Goal: Feedback & Contribution: Contribute content

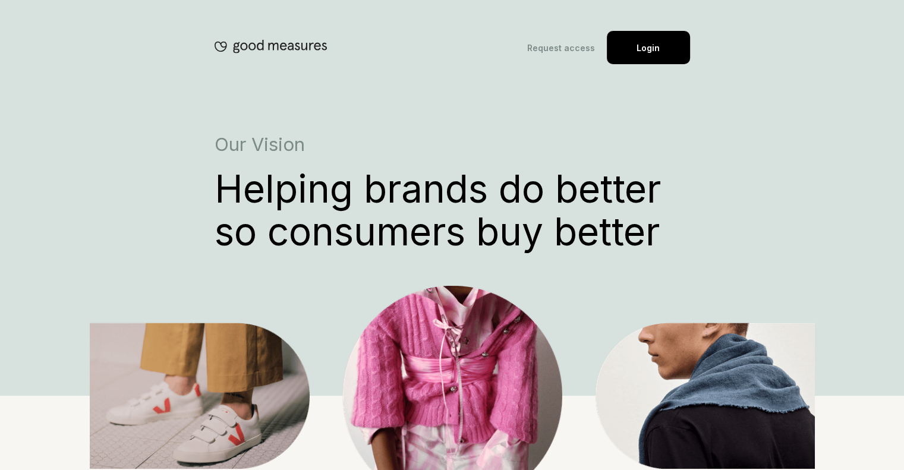
click at [663, 28] on div "Request access Login" at bounding box center [453, 32] width 476 height 64
click at [656, 44] on div "Login" at bounding box center [648, 47] width 83 height 33
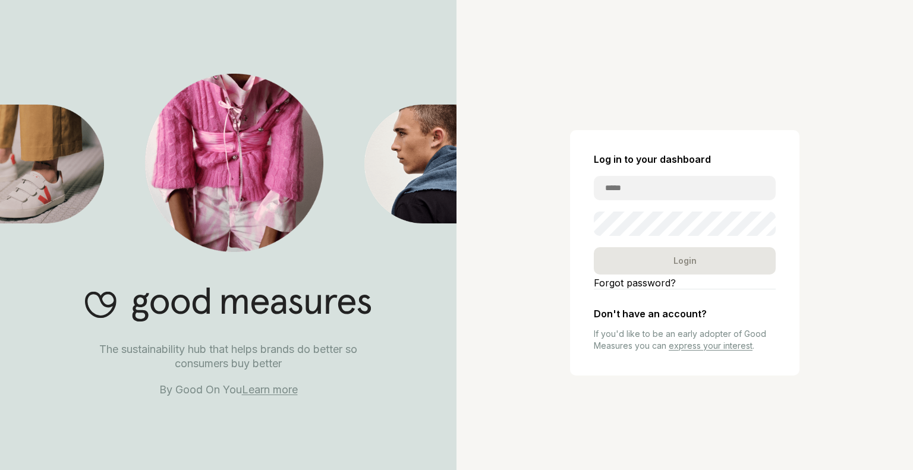
click at [641, 187] on input "email" at bounding box center [685, 188] width 182 height 24
type input "**********"
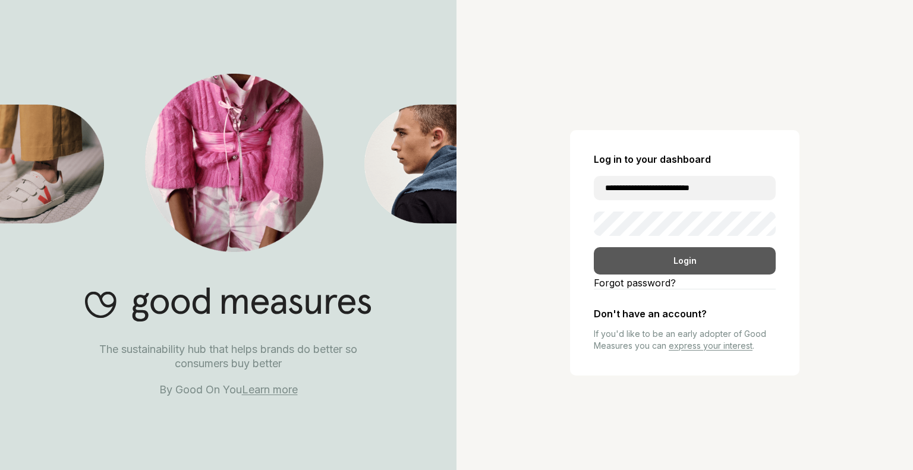
click at [689, 265] on div "Login" at bounding box center [685, 260] width 182 height 27
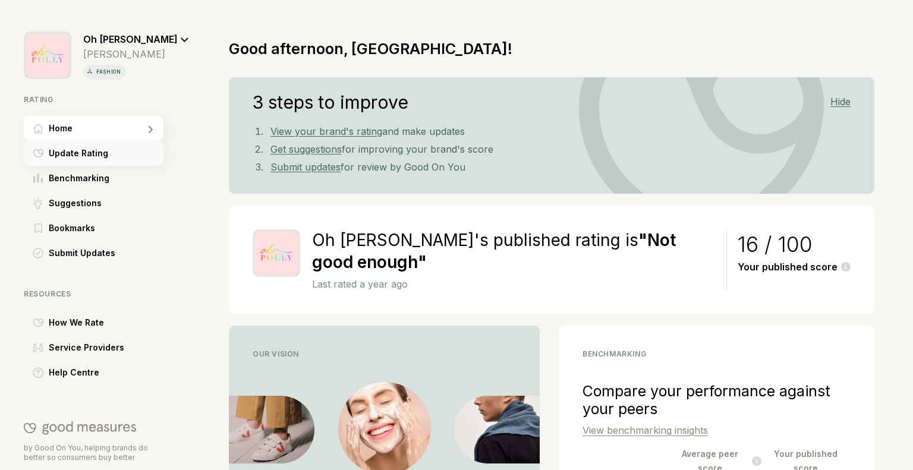
click at [106, 155] on div "Update Rating" at bounding box center [94, 153] width 140 height 25
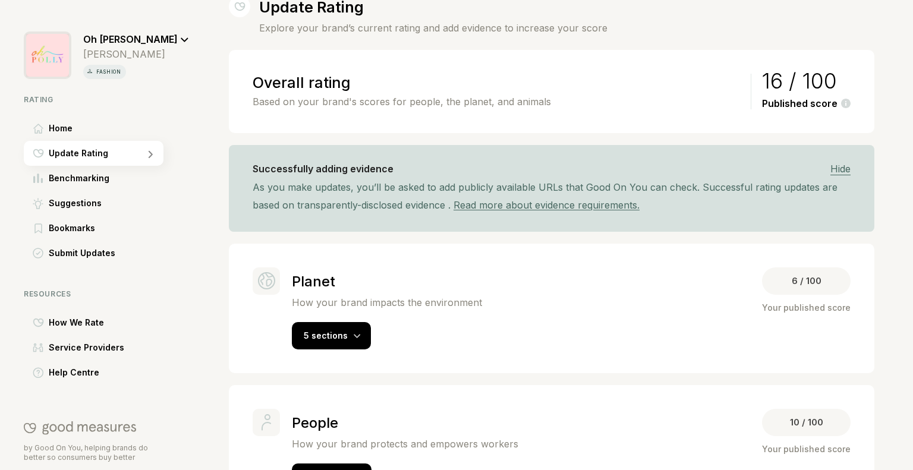
scroll to position [41, 0]
click at [159, 254] on div "Submit Updates" at bounding box center [94, 253] width 140 height 25
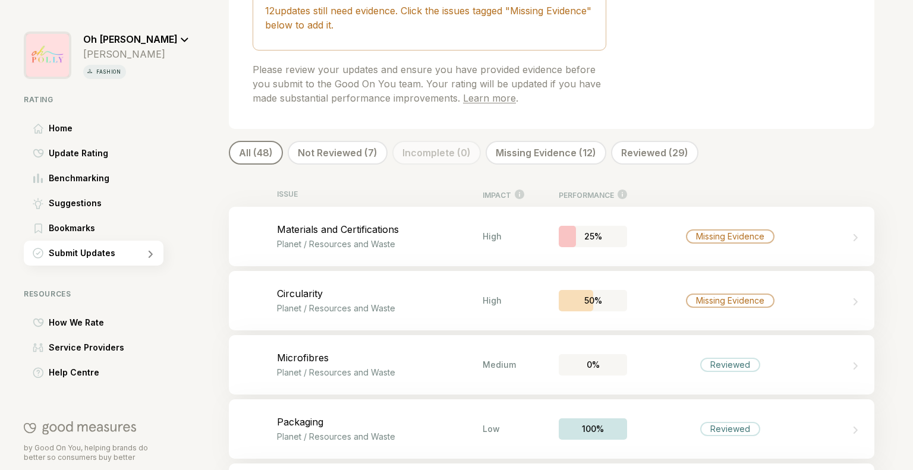
scroll to position [228, 0]
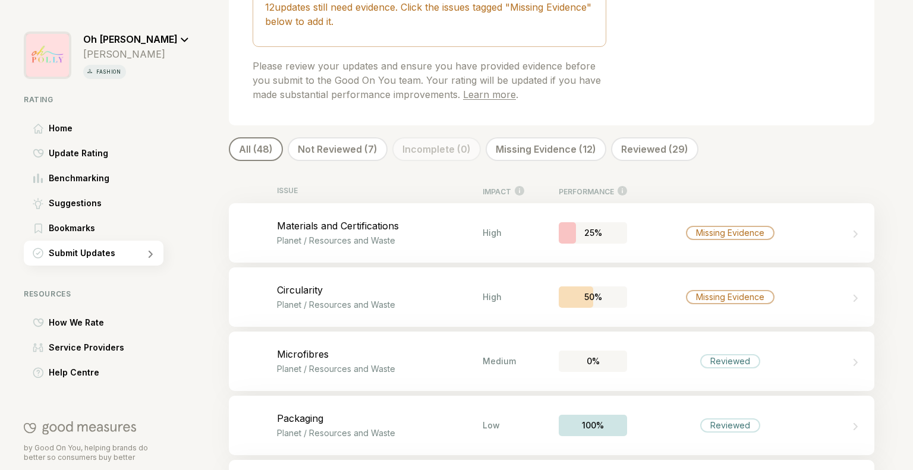
click at [364, 146] on div "Not Reviewed (7)" at bounding box center [338, 149] width 100 height 24
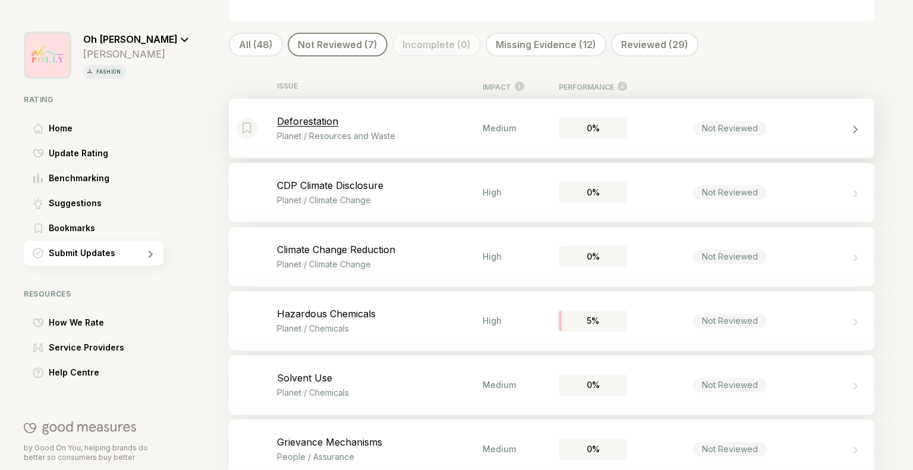
scroll to position [335, 0]
click at [568, 34] on div "Missing Evidence (12)" at bounding box center [546, 43] width 121 height 24
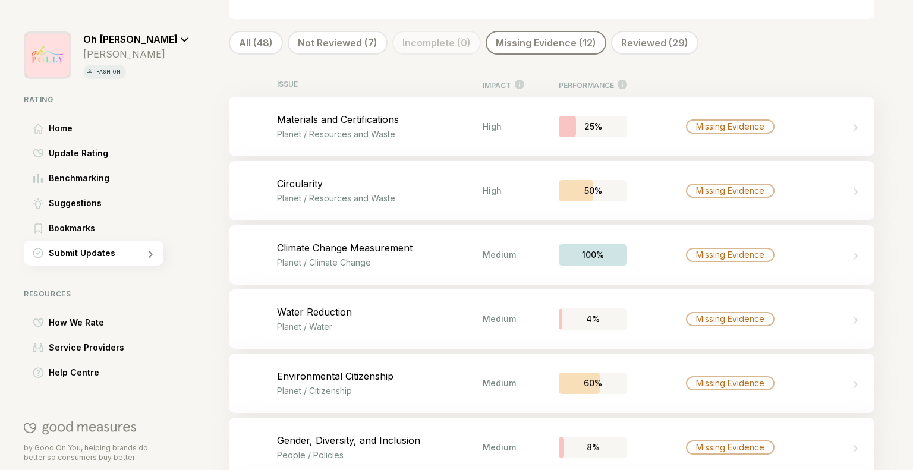
click at [641, 50] on div "Reviewed (29)" at bounding box center [654, 43] width 87 height 24
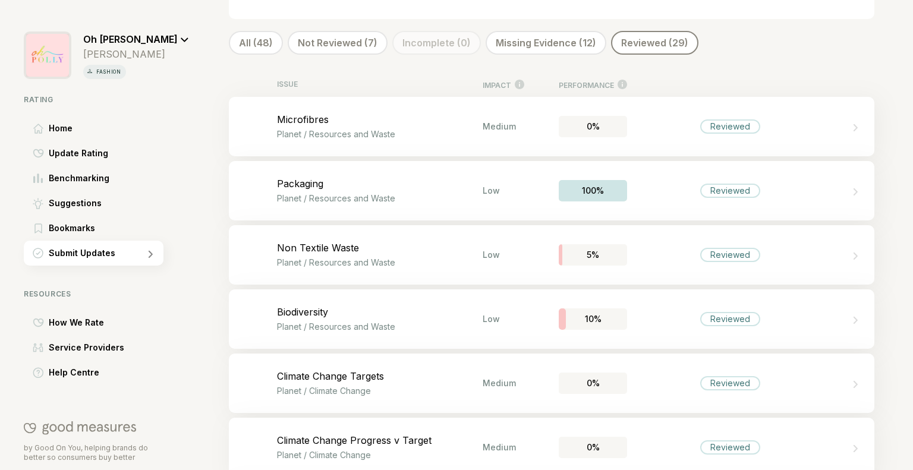
click at [368, 36] on div "Not Reviewed (7)" at bounding box center [338, 43] width 100 height 24
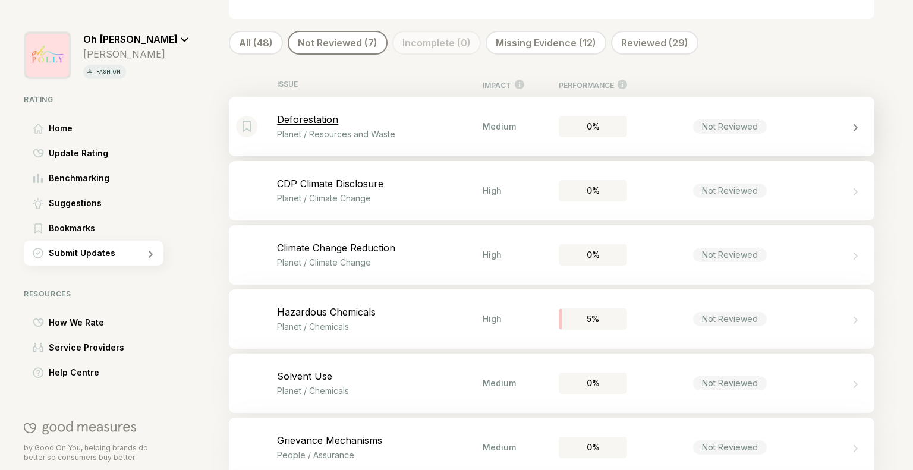
click at [449, 134] on p "Planet / Resources and Waste" at bounding box center [380, 134] width 206 height 10
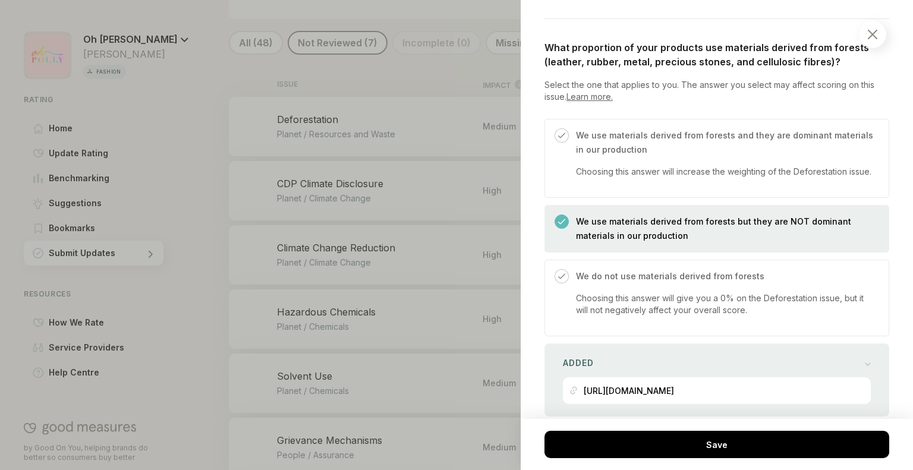
scroll to position [433, 0]
click at [876, 36] on img at bounding box center [873, 35] width 10 height 10
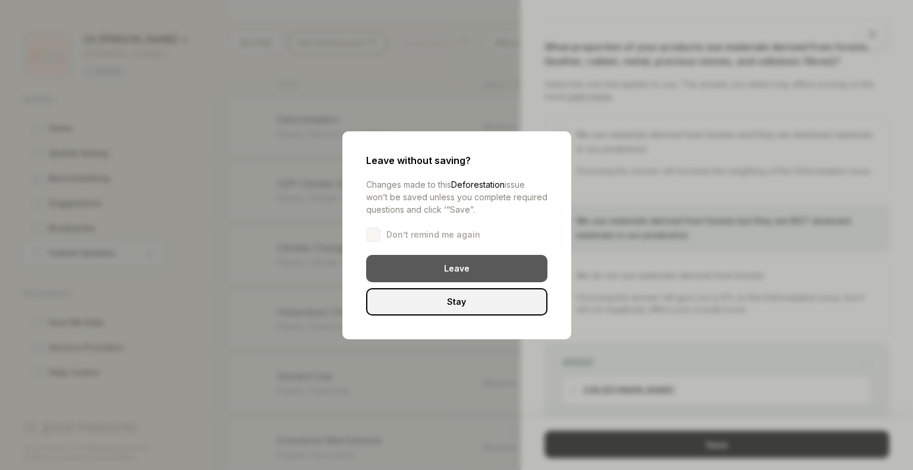
click at [452, 272] on div "Leave" at bounding box center [456, 268] width 181 height 27
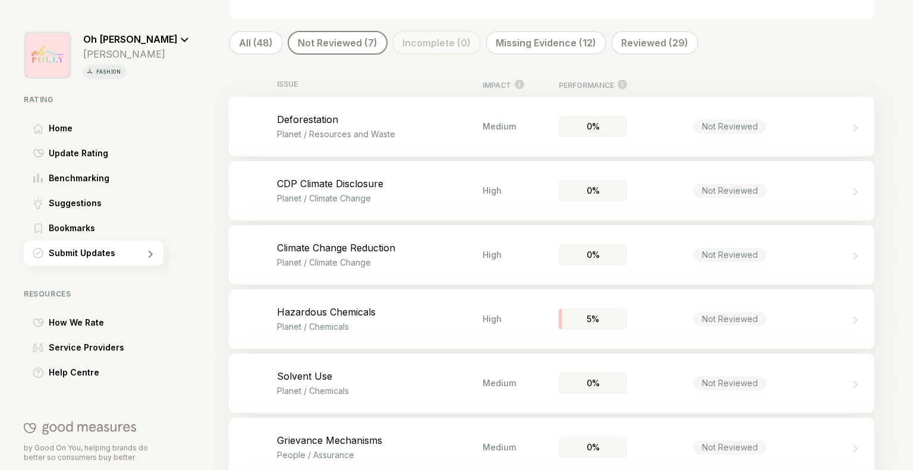
click at [273, 49] on div "All (48)" at bounding box center [256, 43] width 54 height 24
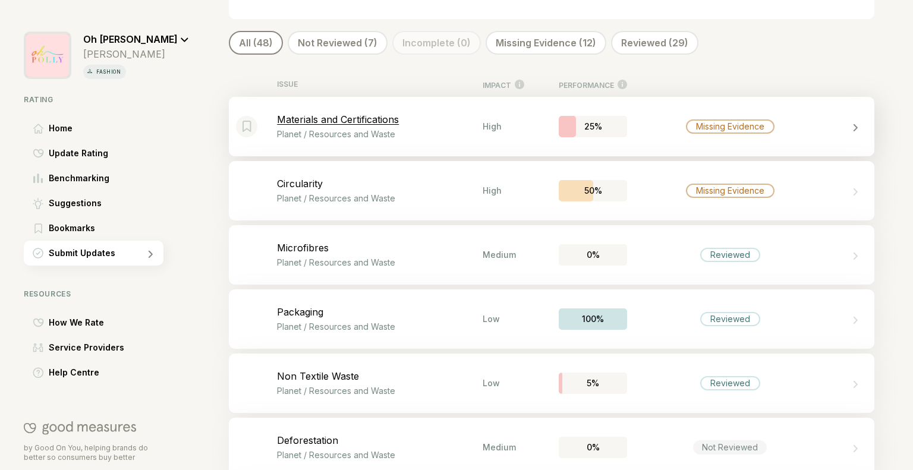
click at [405, 131] on p "Planet / Resources and Waste" at bounding box center [380, 134] width 206 height 10
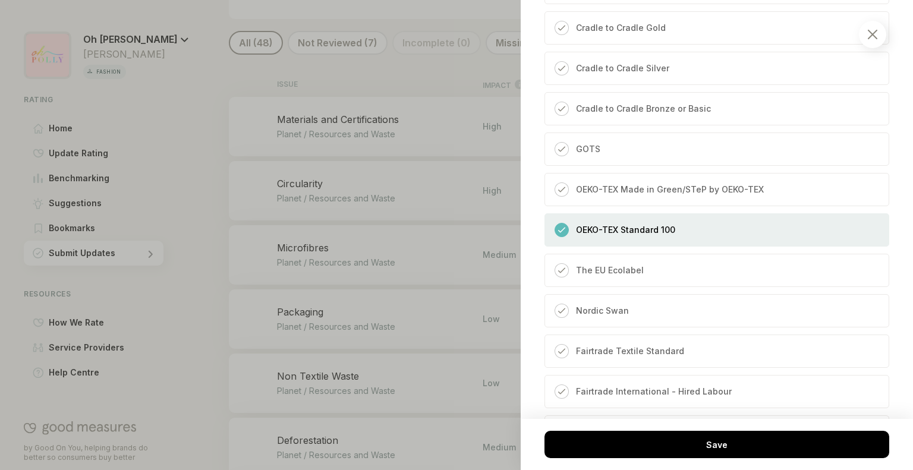
scroll to position [1158, 0]
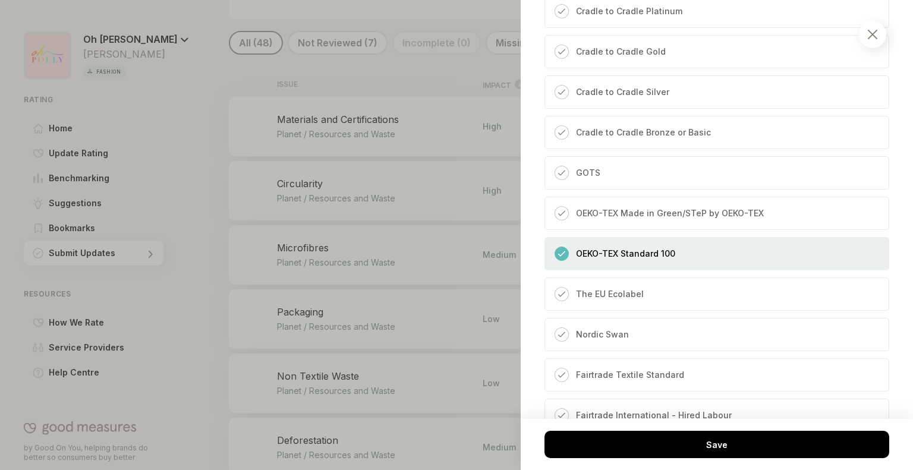
click at [562, 257] on img at bounding box center [561, 253] width 7 height 7
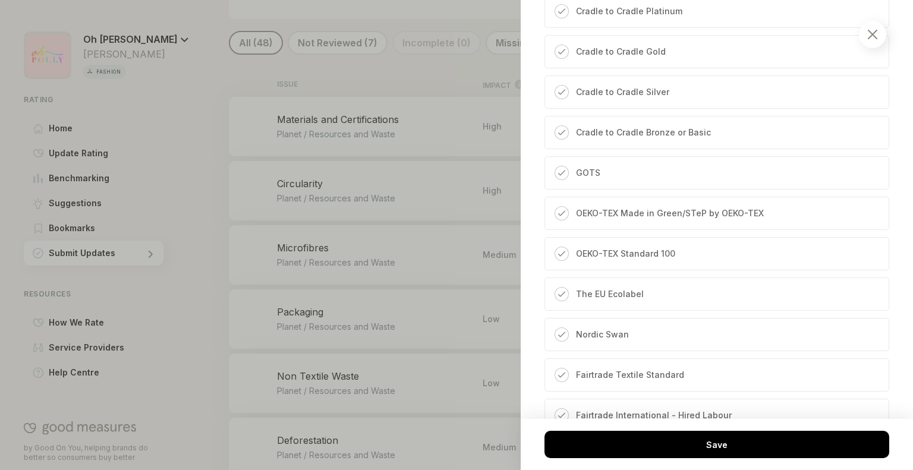
click at [877, 36] on img at bounding box center [873, 35] width 10 height 10
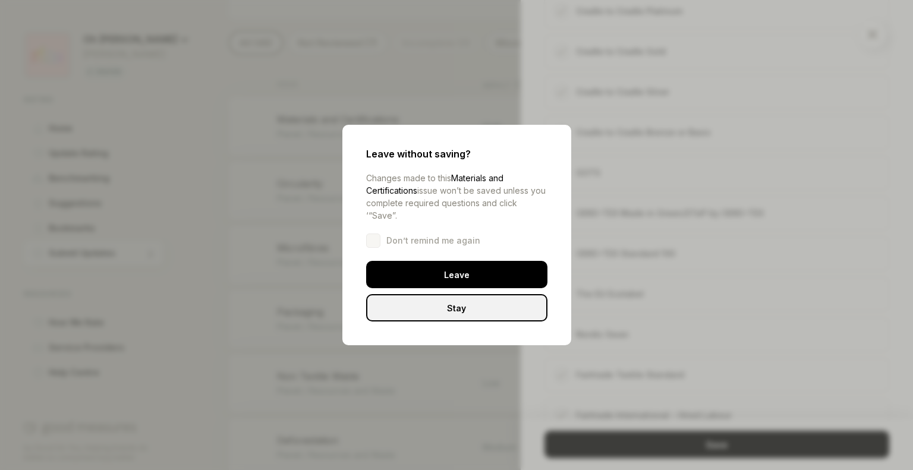
click at [483, 308] on div "Stay" at bounding box center [456, 307] width 181 height 27
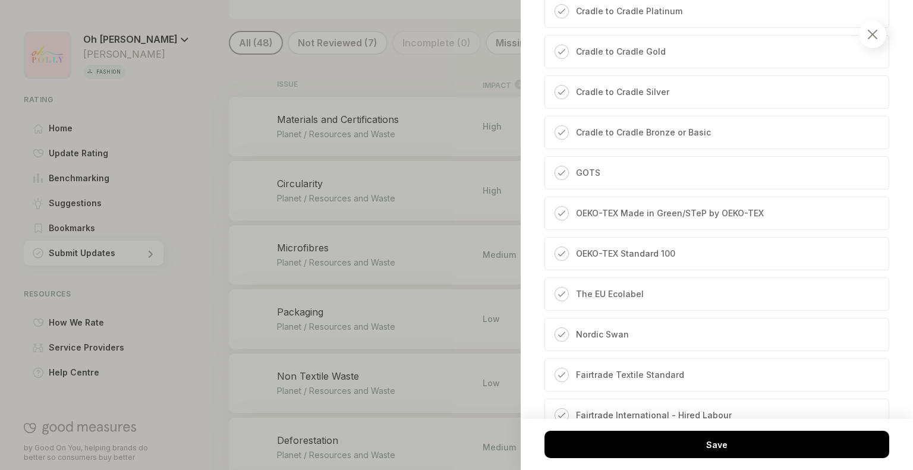
click at [663, 216] on div "OEKO-TEX Made in Green/STeP by OEKO-TEX" at bounding box center [716, 213] width 345 height 33
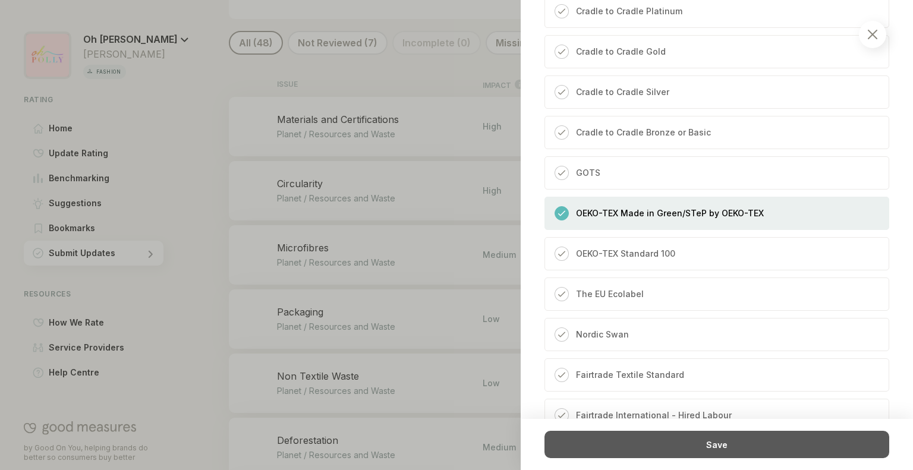
click at [659, 445] on div "Save" at bounding box center [716, 444] width 345 height 27
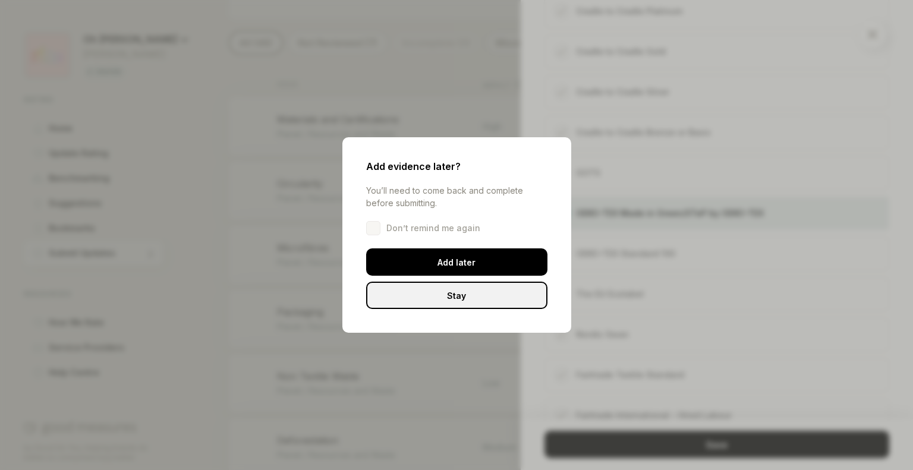
click at [483, 301] on div "Stay" at bounding box center [456, 295] width 181 height 27
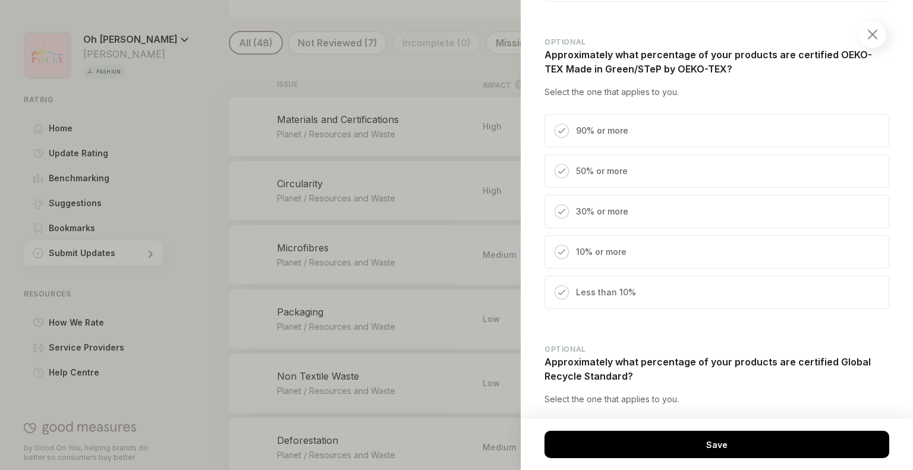
scroll to position [1764, 0]
click at [684, 180] on div "50% or more" at bounding box center [716, 171] width 345 height 33
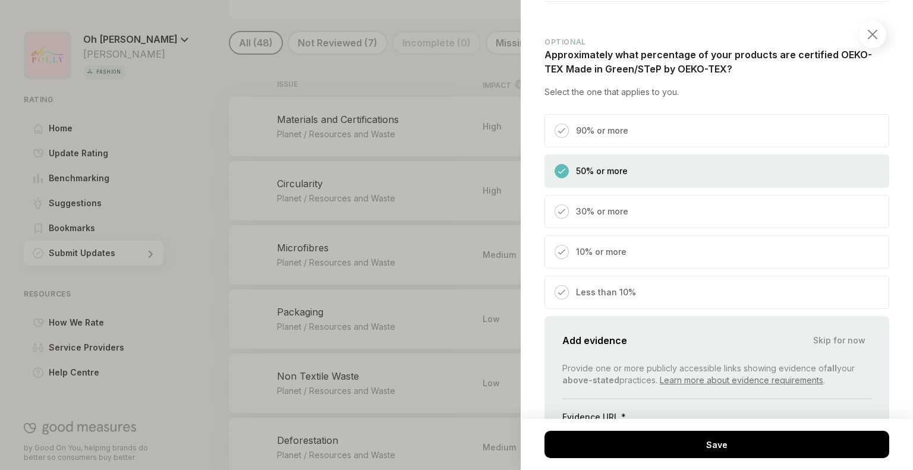
scroll to position [1946, 0]
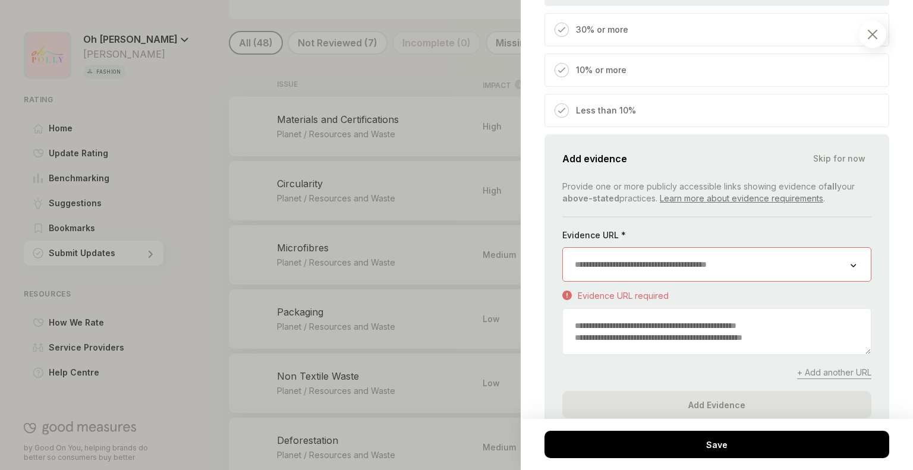
click at [679, 344] on textarea at bounding box center [717, 331] width 308 height 45
type textarea "**********"
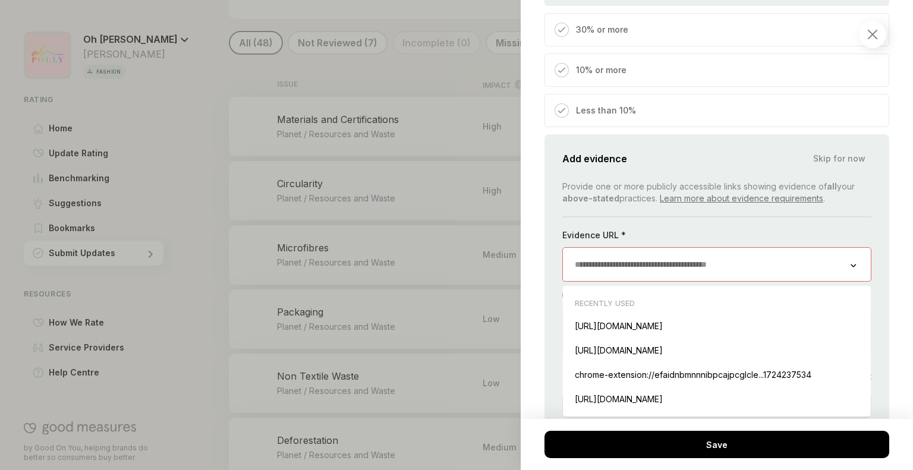
click at [618, 281] on input "url" at bounding box center [707, 264] width 288 height 33
paste input "**********"
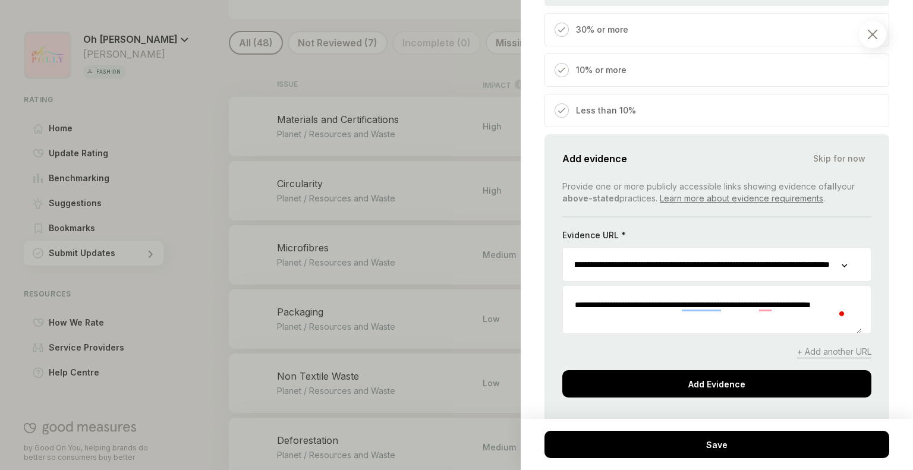
scroll to position [1909, 0]
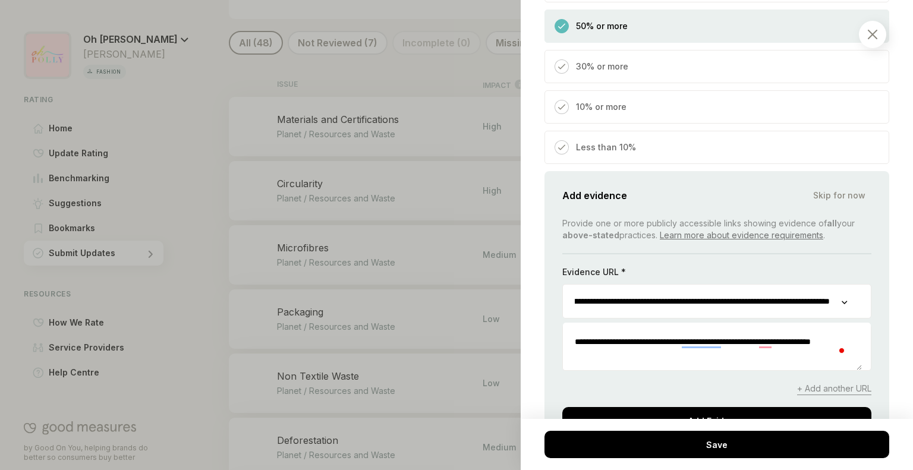
type input "**********"
click at [640, 83] on div "30% or more" at bounding box center [716, 66] width 345 height 33
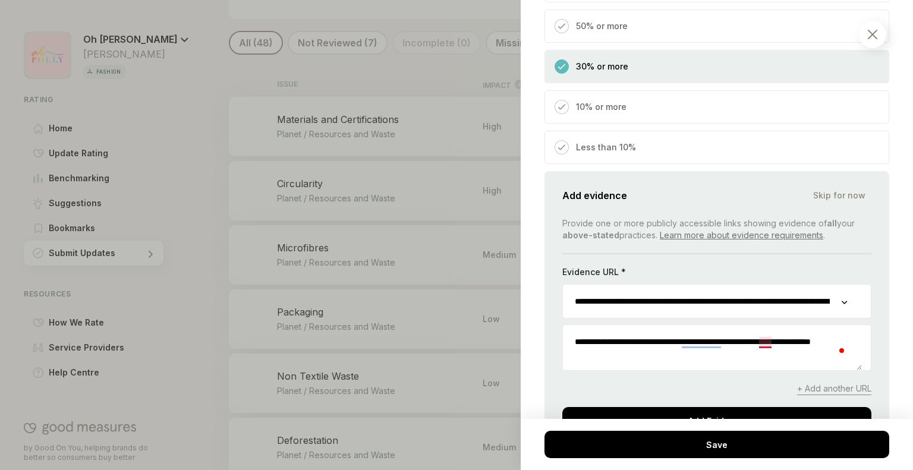
click at [763, 357] on textarea "**********" at bounding box center [712, 347] width 299 height 45
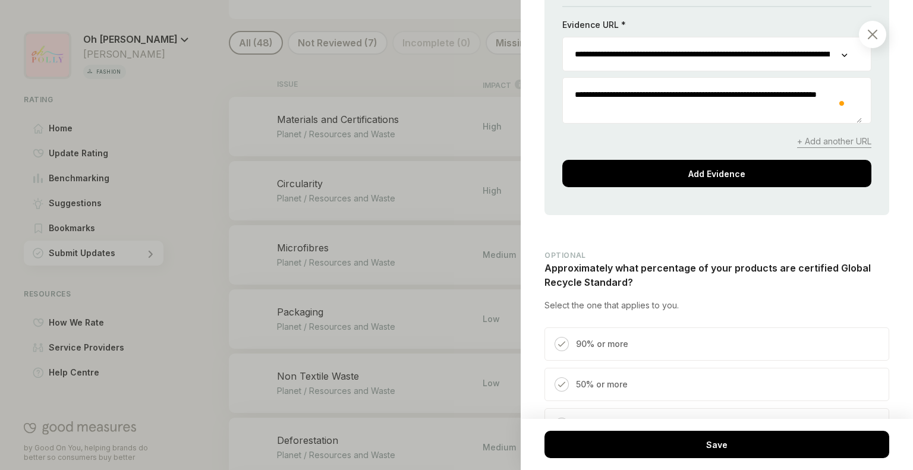
scroll to position [2158, 0]
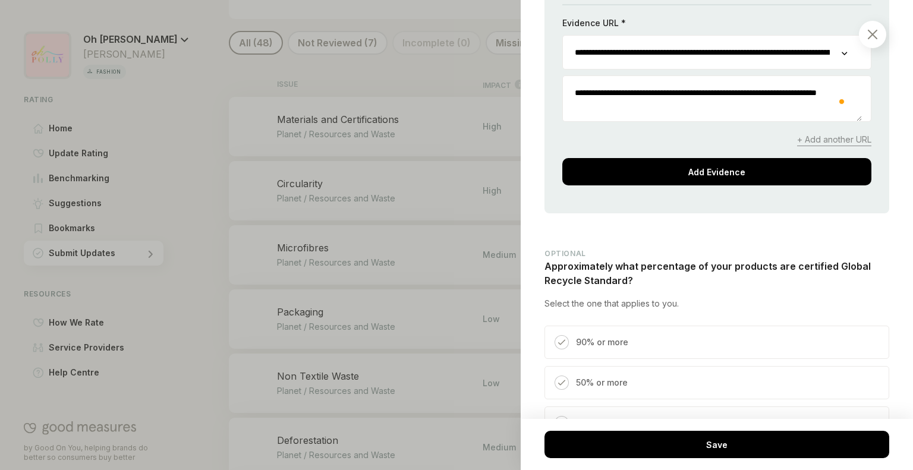
click at [588, 119] on textarea "**********" at bounding box center [712, 98] width 299 height 45
click at [639, 121] on textarea "**********" at bounding box center [712, 98] width 299 height 45
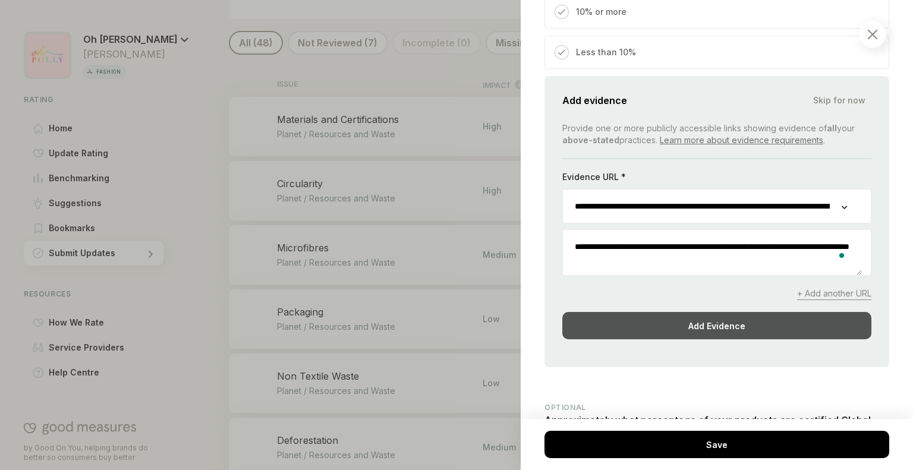
scroll to position [2004, 0]
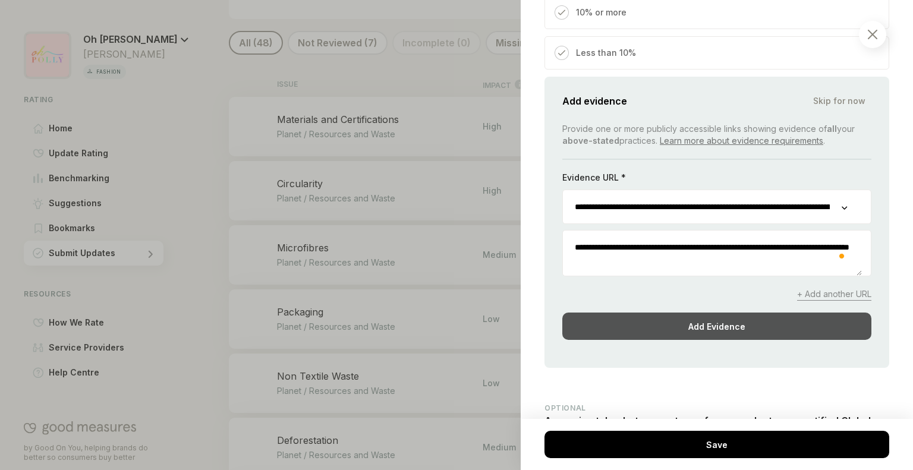
type textarea "**********"
click at [663, 340] on div "Add Evidence" at bounding box center [716, 326] width 309 height 27
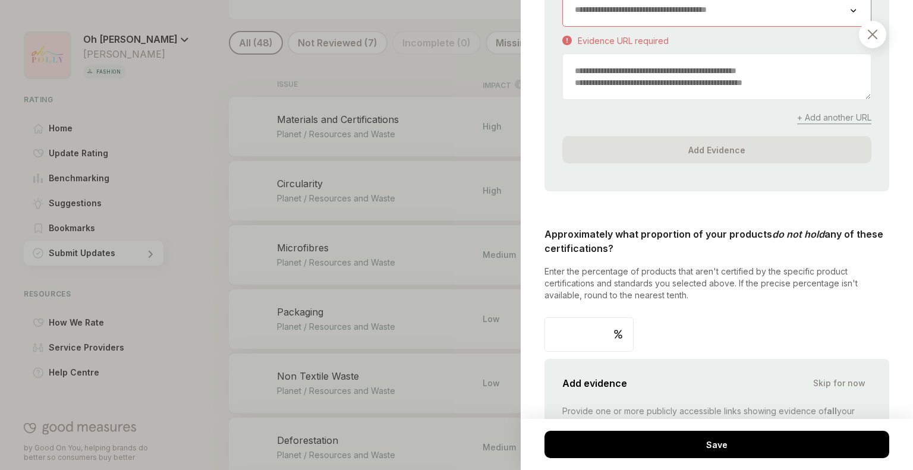
scroll to position [2582, 0]
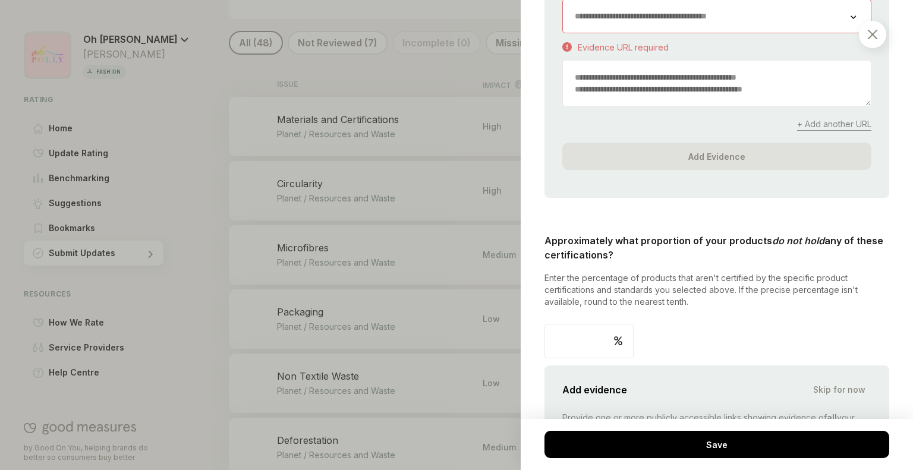
click at [577, 351] on input "**" at bounding box center [589, 341] width 88 height 33
type input "*"
type input "**"
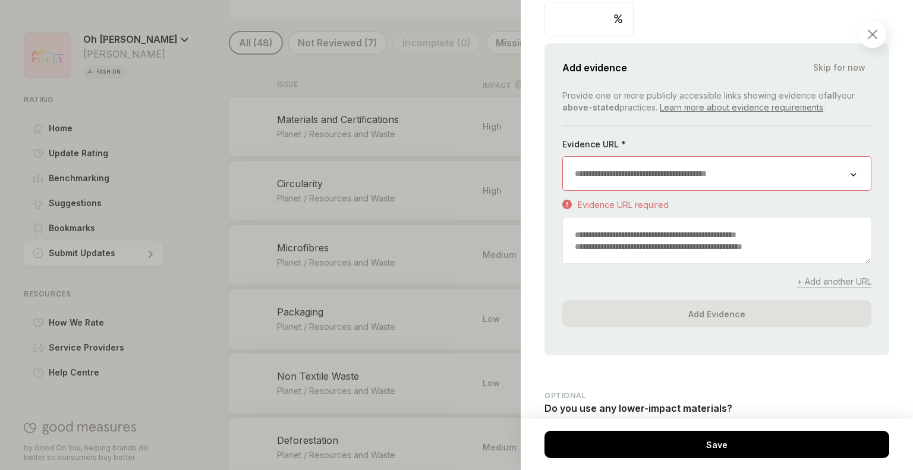
scroll to position [2907, 0]
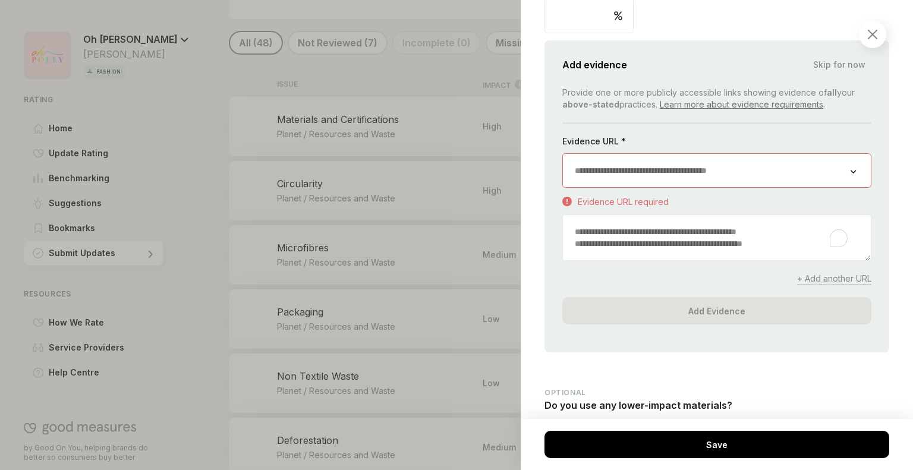
click at [624, 260] on textarea "To enrich screen reader interactions, please activate Accessibility in Grammarl…" at bounding box center [717, 237] width 308 height 45
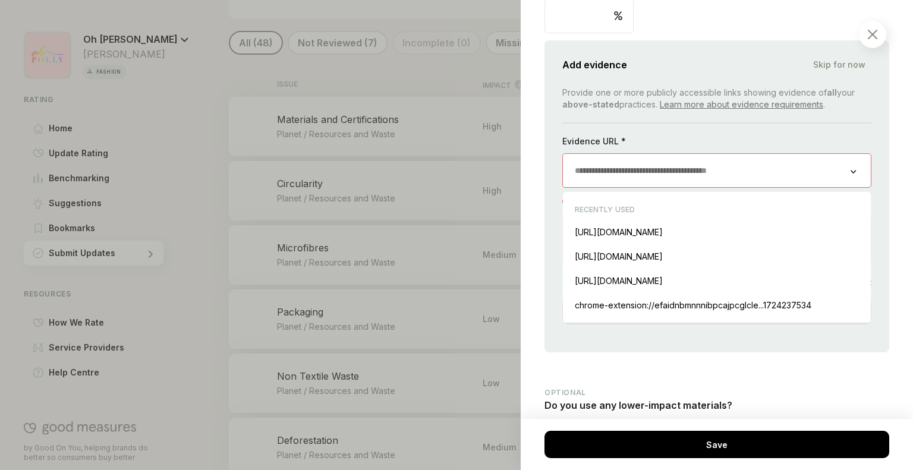
click at [653, 186] on input "url" at bounding box center [707, 170] width 288 height 33
paste input "**********"
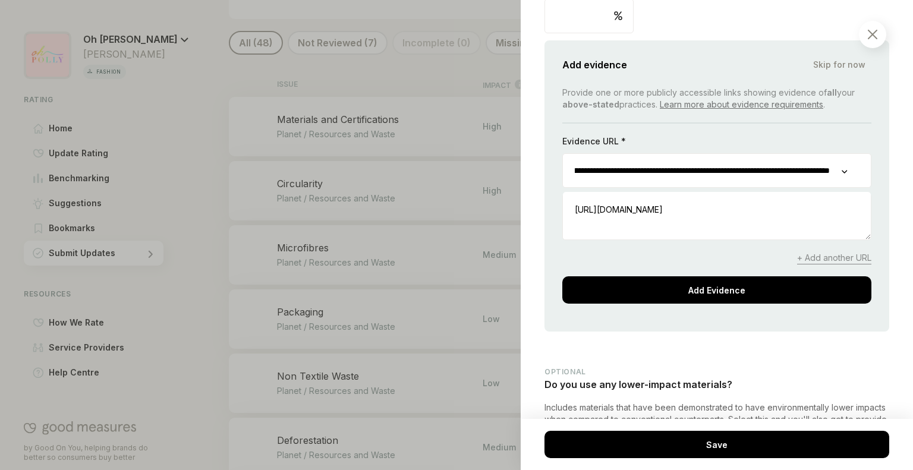
type input "**********"
click at [622, 261] on div "**********" at bounding box center [716, 195] width 309 height 217
click at [635, 223] on textarea "To enrich screen reader interactions, please activate Accessibility in Grammarl…" at bounding box center [717, 216] width 308 height 45
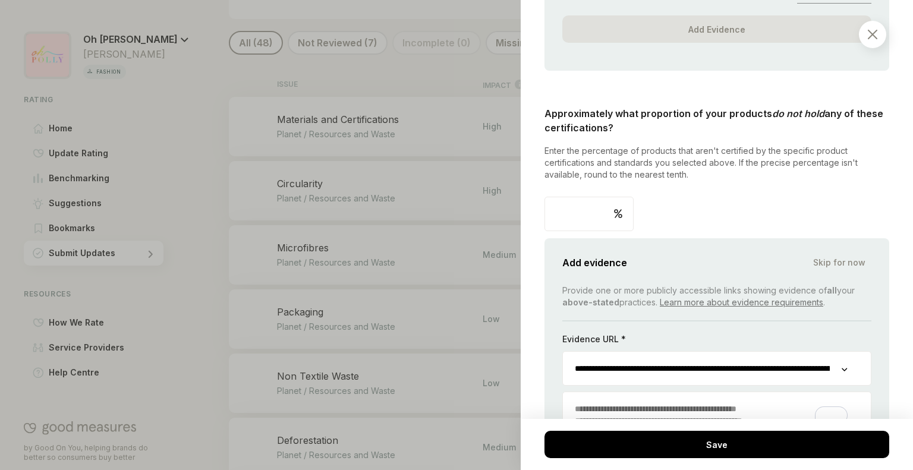
scroll to position [2708, 0]
click at [578, 228] on input "**" at bounding box center [589, 215] width 88 height 33
type input "*"
type input "**"
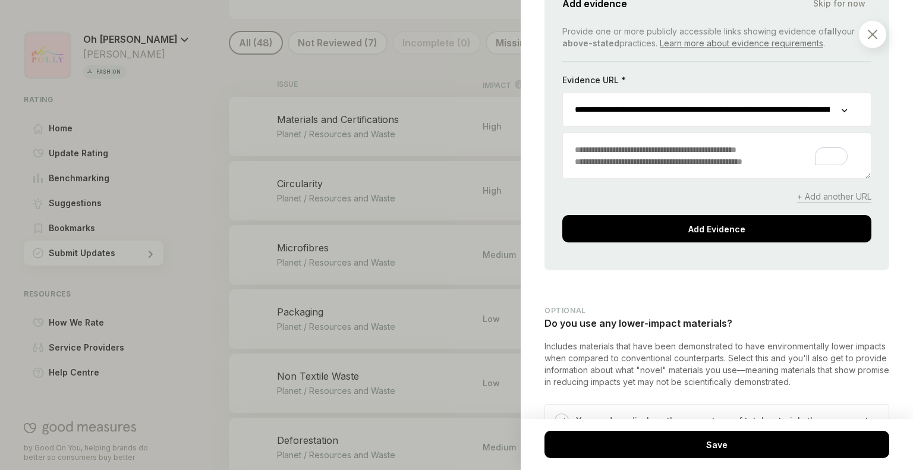
scroll to position [2970, 0]
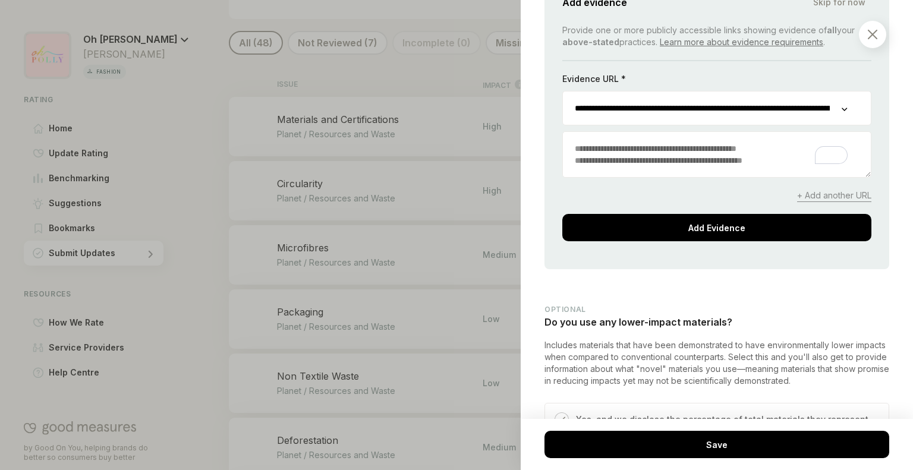
click at [628, 154] on textarea "To enrich screen reader interactions, please activate Accessibility in Grammarl…" at bounding box center [717, 154] width 308 height 45
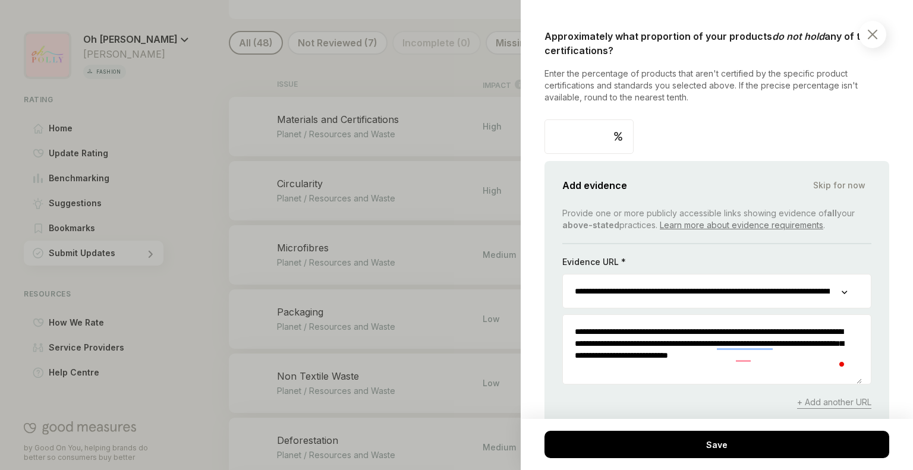
scroll to position [2795, 0]
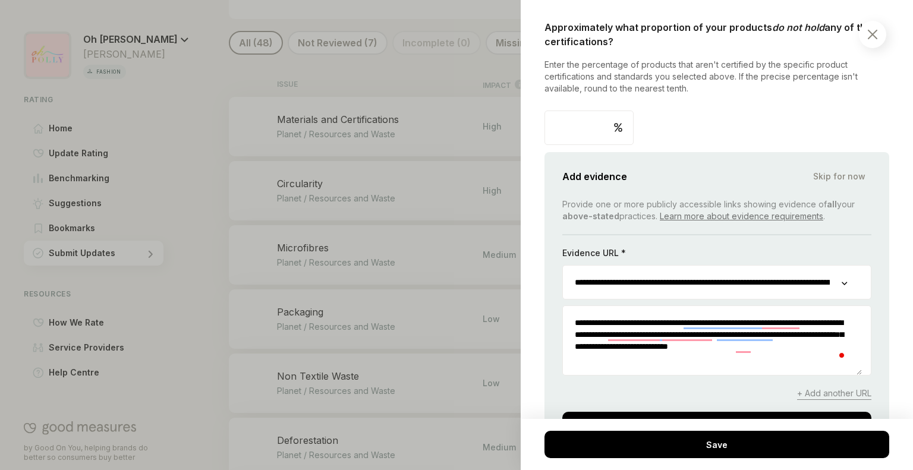
type textarea "**********"
click at [582, 142] on input "**" at bounding box center [589, 127] width 88 height 33
type input "*"
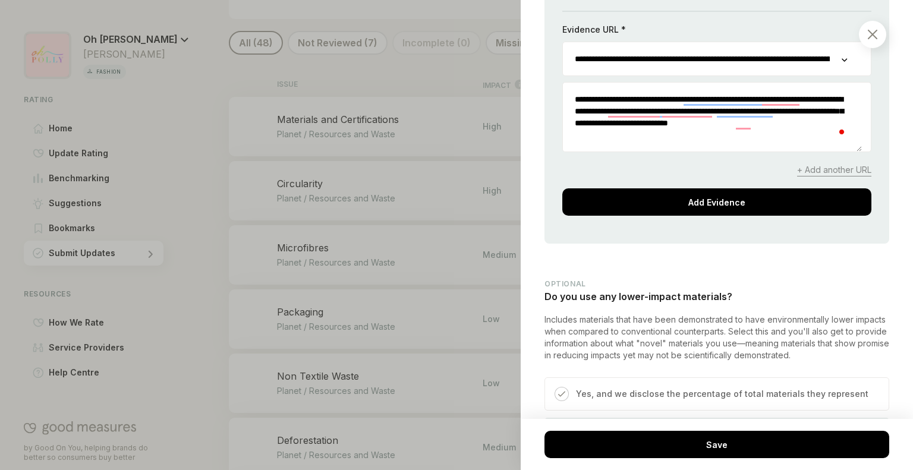
scroll to position [3027, 0]
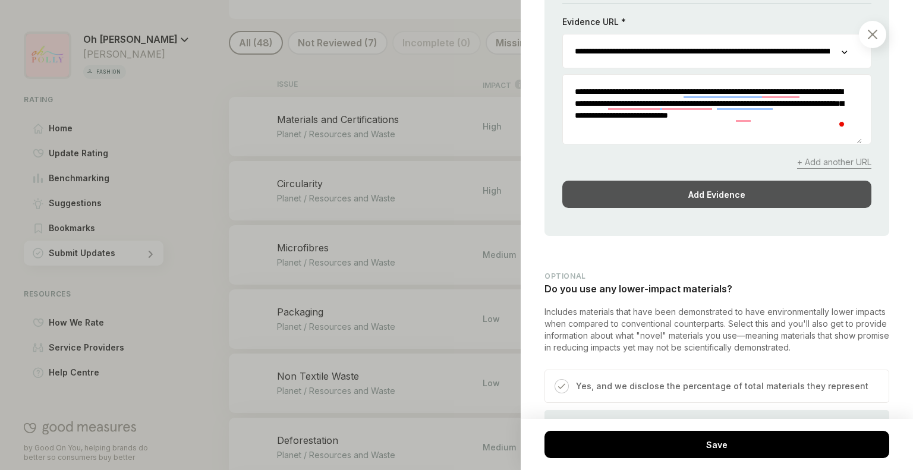
type input "**"
click at [673, 208] on div "Add Evidence" at bounding box center [716, 194] width 309 height 27
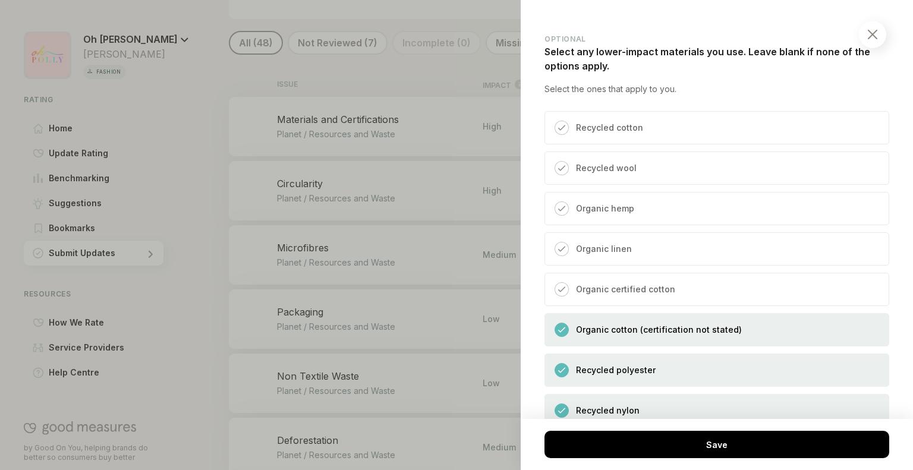
scroll to position [3364, 0]
click at [659, 141] on div "Recycled cotton" at bounding box center [716, 127] width 345 height 33
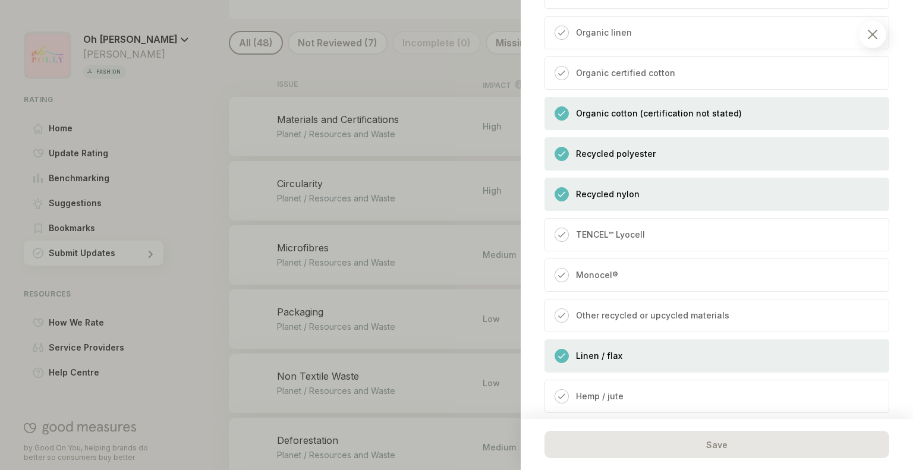
scroll to position [3582, 0]
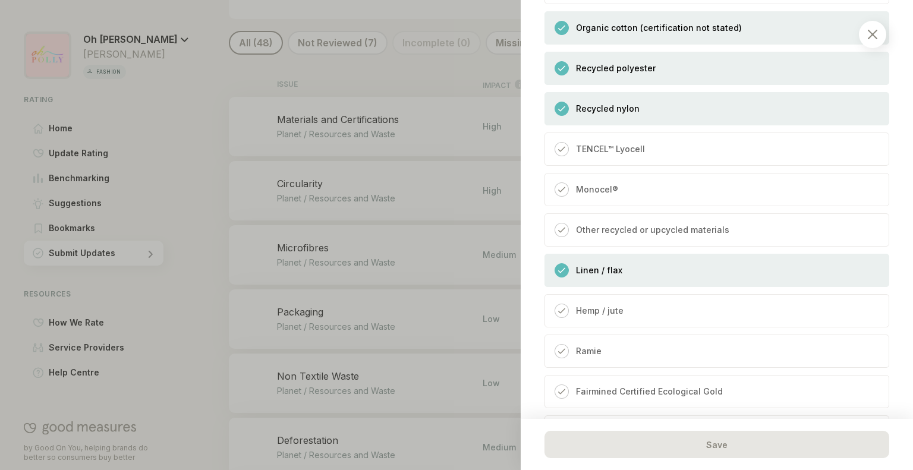
click at [659, 141] on div "Recycled cotton Recycled wool Organic hemp Organic linen Organic certified cott…" at bounding box center [716, 209] width 345 height 801
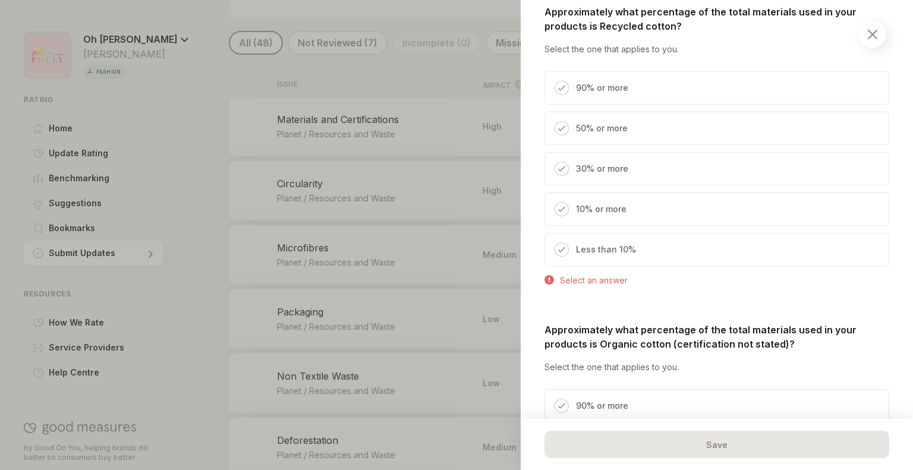
scroll to position [4409, 0]
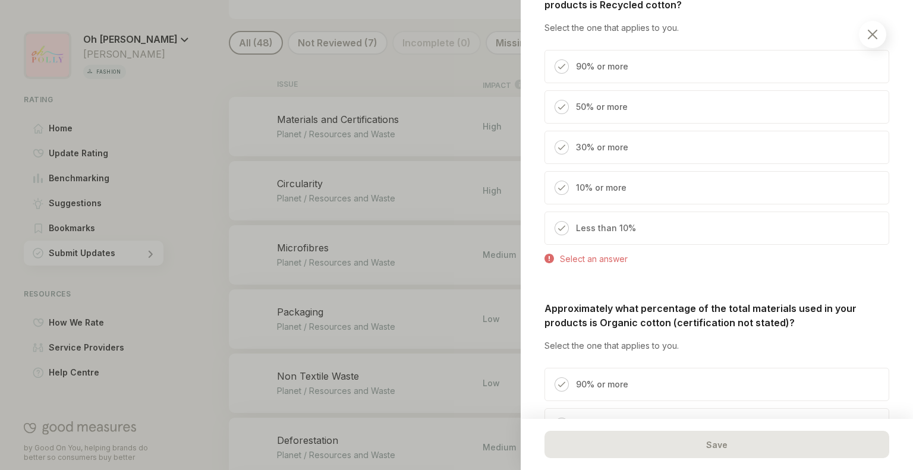
click at [606, 235] on p "Less than 10%" at bounding box center [606, 228] width 60 height 14
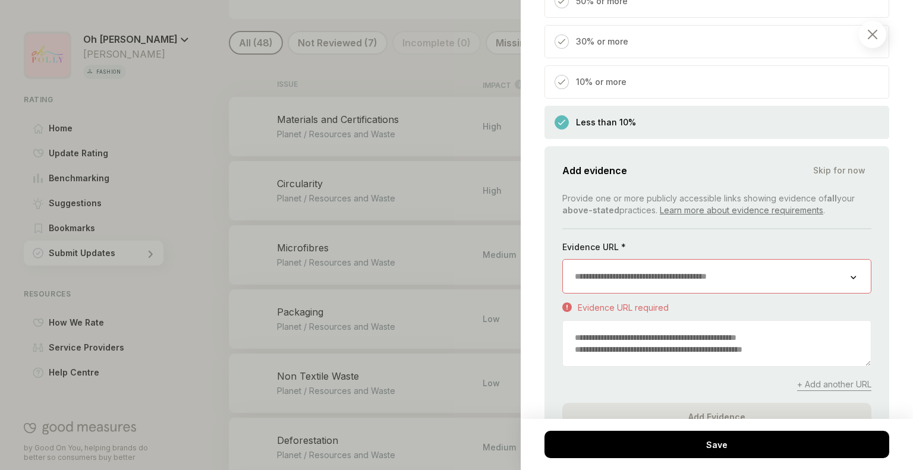
scroll to position [4515, 0]
drag, startPoint x: 659, startPoint y: 265, endPoint x: 649, endPoint y: 279, distance: 17.5
click at [649, 279] on div "Evidence URL * Evidence URL required" at bounding box center [716, 277] width 309 height 73
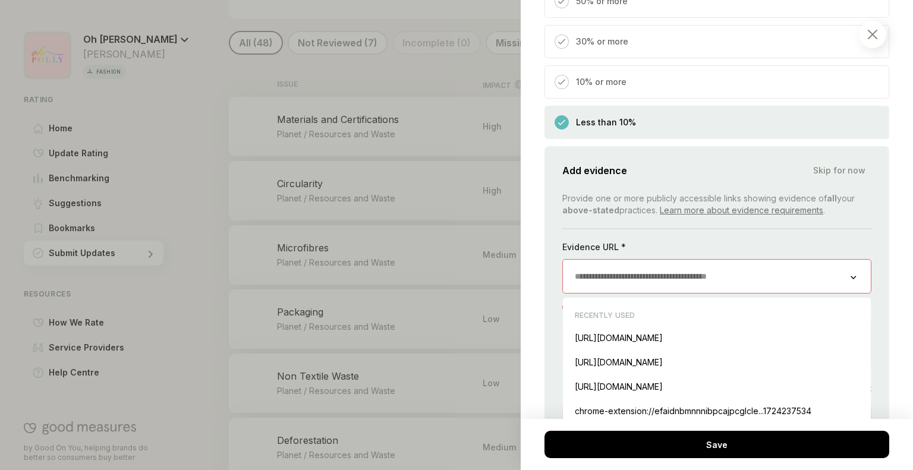
click at [649, 279] on input "url" at bounding box center [707, 276] width 288 height 33
paste input "**********"
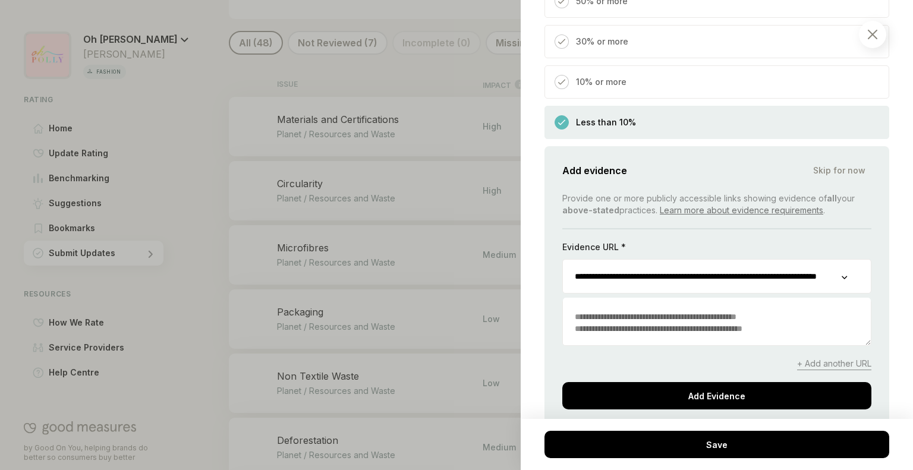
type input "**********"
click at [627, 337] on textarea at bounding box center [717, 322] width 308 height 45
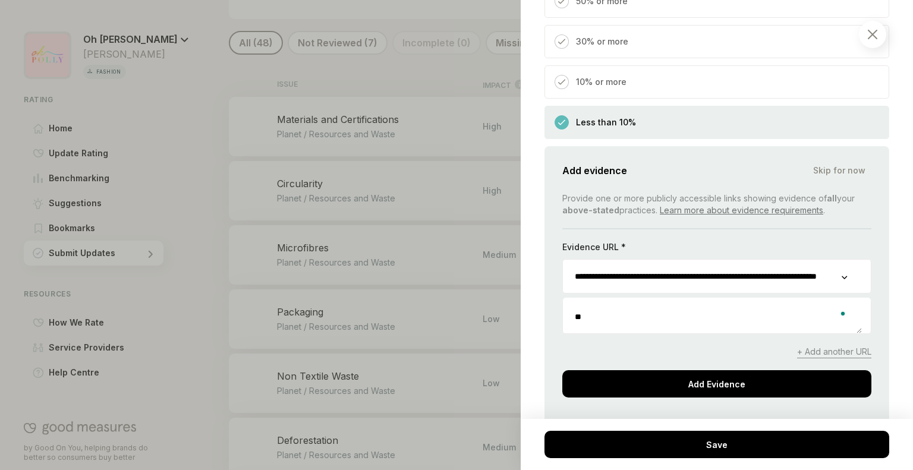
type textarea "*"
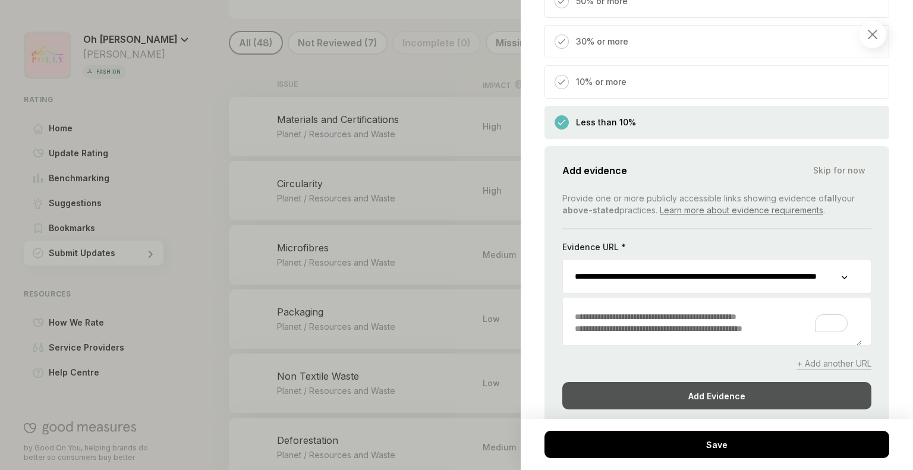
click at [685, 392] on div "Add Evidence" at bounding box center [716, 395] width 309 height 27
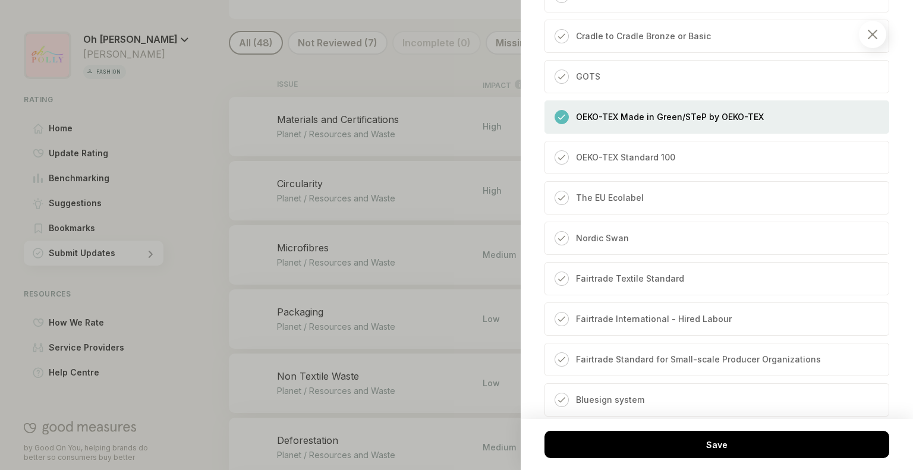
scroll to position [1255, 0]
click at [682, 174] on div "OEKO-TEX Standard 100" at bounding box center [716, 156] width 345 height 33
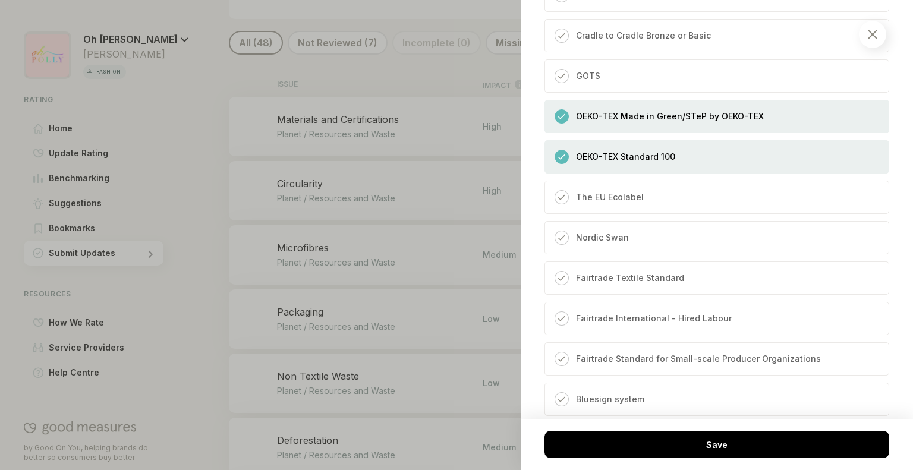
scroll to position [1307, 0]
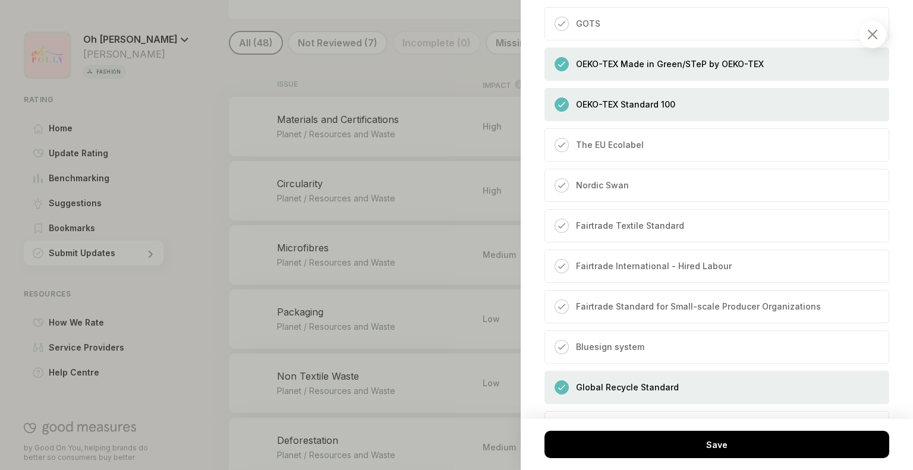
click at [709, 71] on p "OEKO-TEX Made in Green/STeP by OEKO-TEX" at bounding box center [670, 64] width 188 height 14
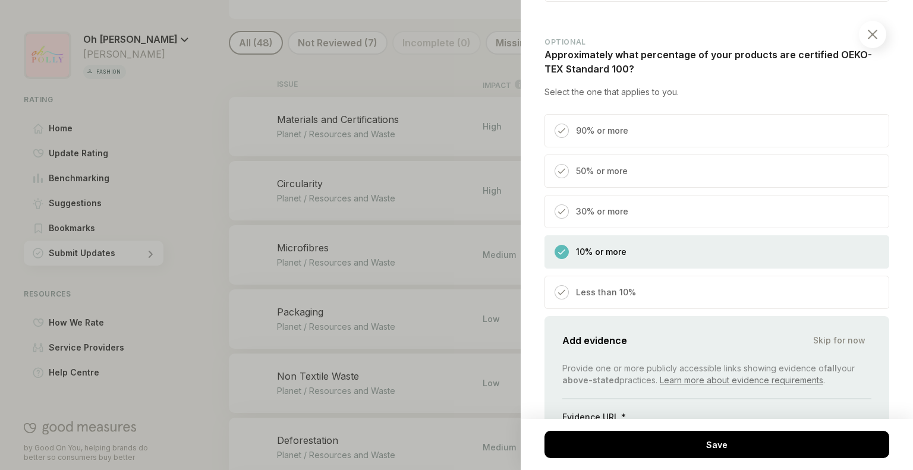
scroll to position [1757, 0]
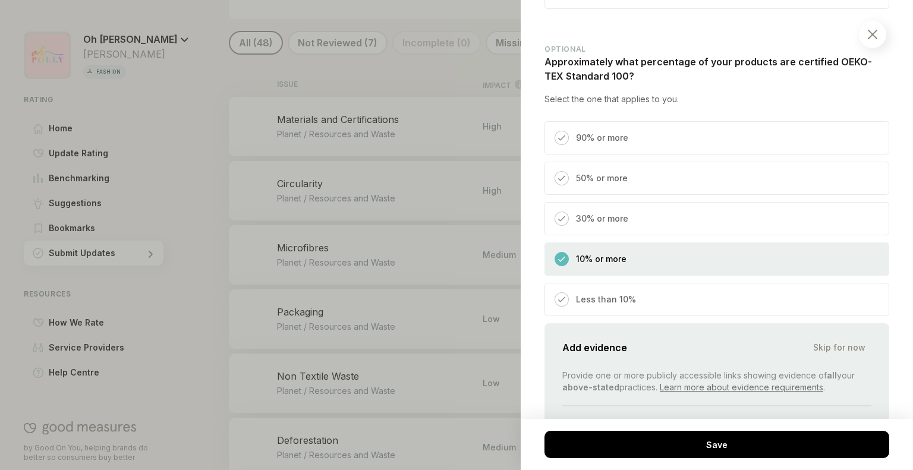
click at [635, 221] on div "30% or more" at bounding box center [716, 218] width 345 height 33
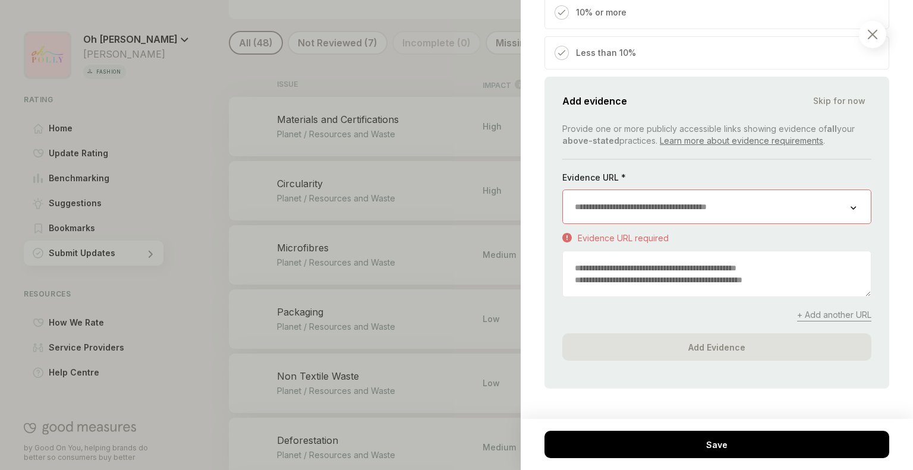
scroll to position [2004, 0]
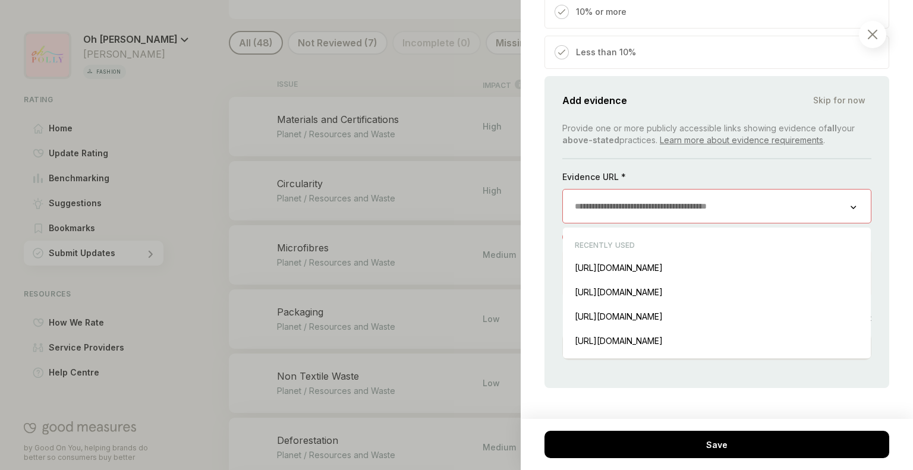
click at [656, 223] on input "url" at bounding box center [707, 206] width 288 height 33
paste input "**********"
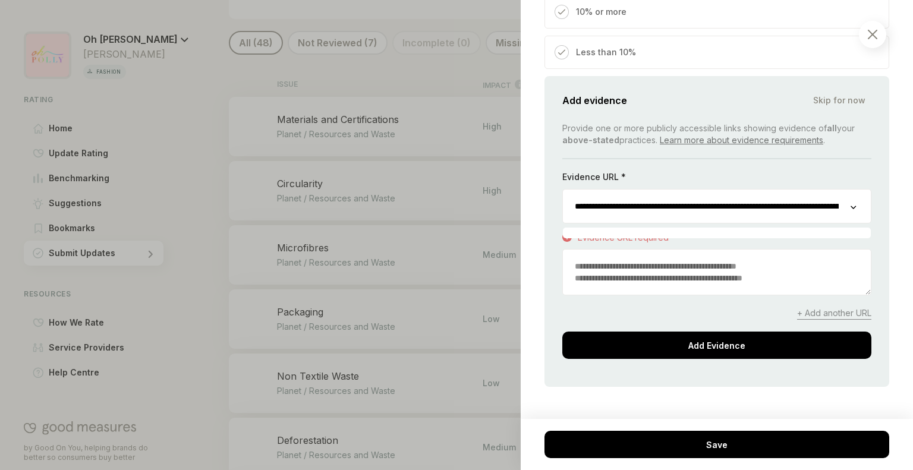
scroll to position [0, 440]
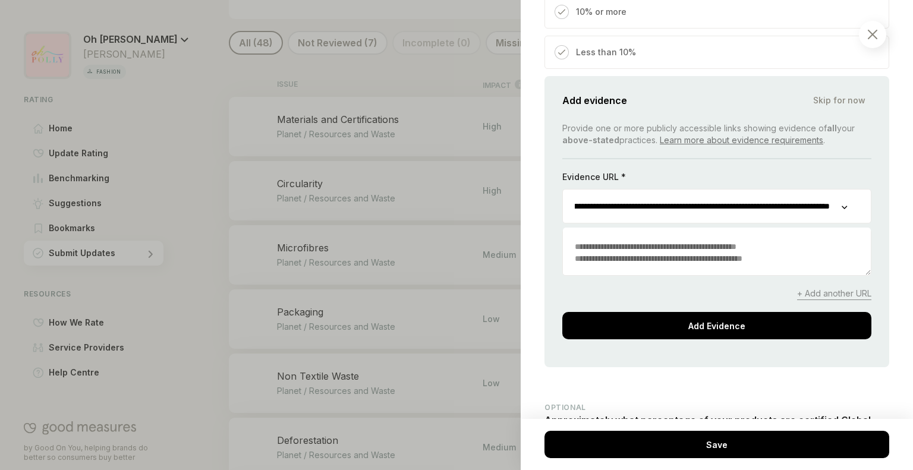
type input "**********"
click at [655, 263] on textarea "To enrich screen reader interactions, please activate Accessibility in Grammarl…" at bounding box center [717, 252] width 308 height 45
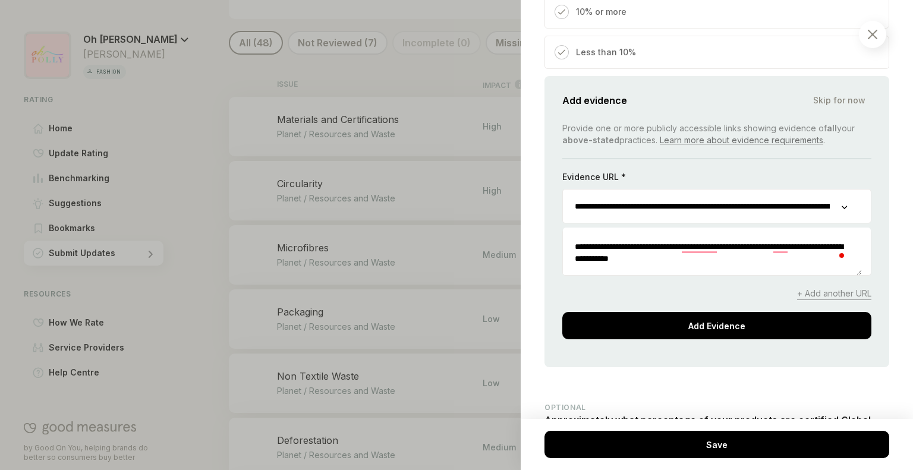
click at [681, 270] on textarea "**********" at bounding box center [712, 252] width 299 height 45
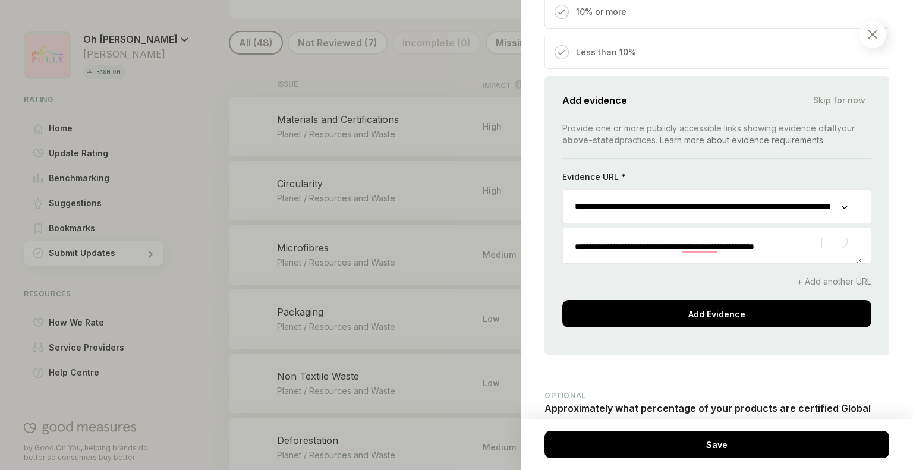
click at [820, 260] on textarea "**********" at bounding box center [712, 246] width 299 height 33
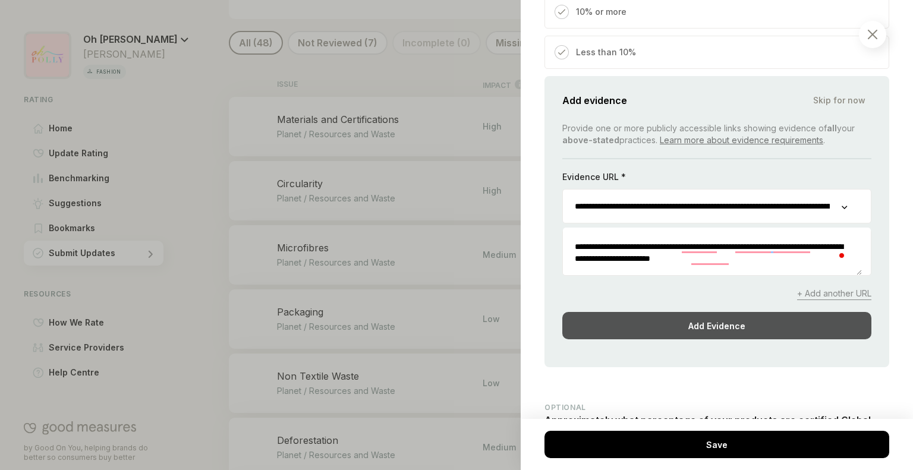
type textarea "**********"
click at [797, 328] on div "Add Evidence" at bounding box center [716, 325] width 309 height 27
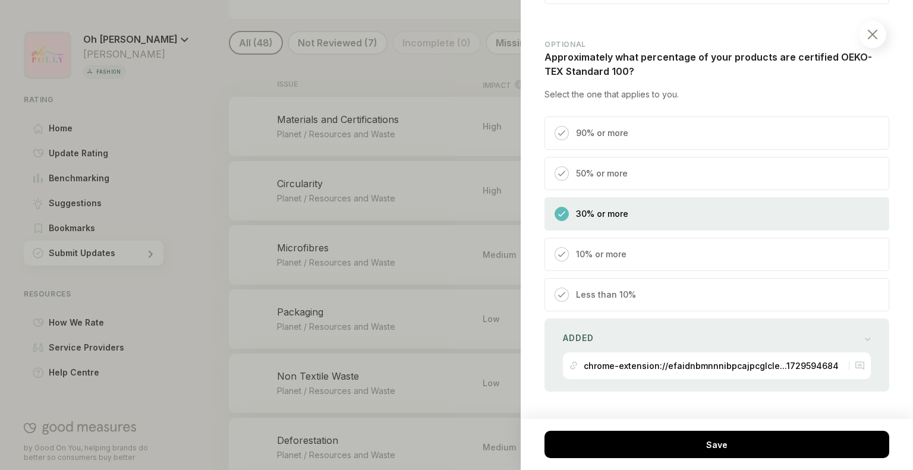
scroll to position [1926, 0]
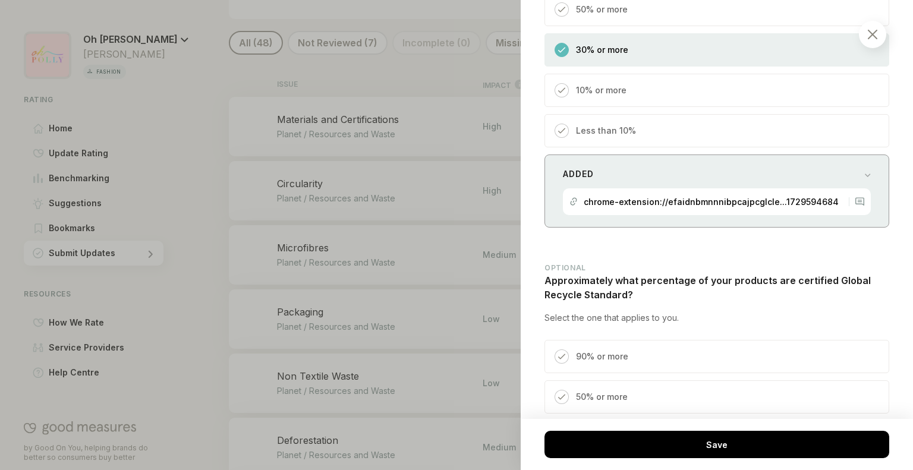
click at [856, 211] on div "chrome-extension://efaidnbmnnnibpcajpcglcle...1729594684" at bounding box center [717, 201] width 308 height 27
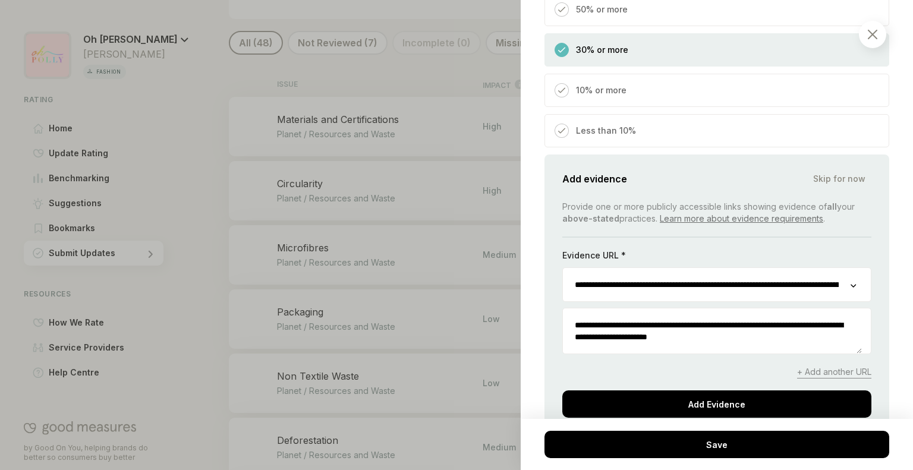
click at [818, 338] on textarea "**********" at bounding box center [712, 330] width 299 height 45
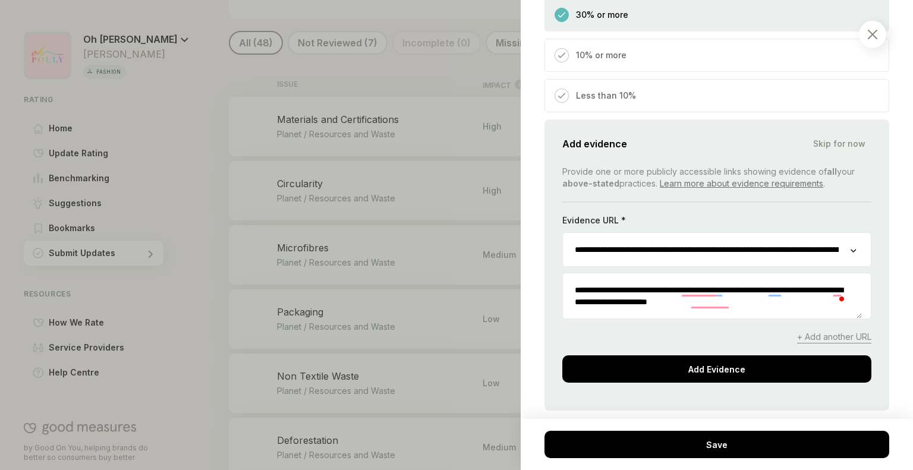
scroll to position [1966, 0]
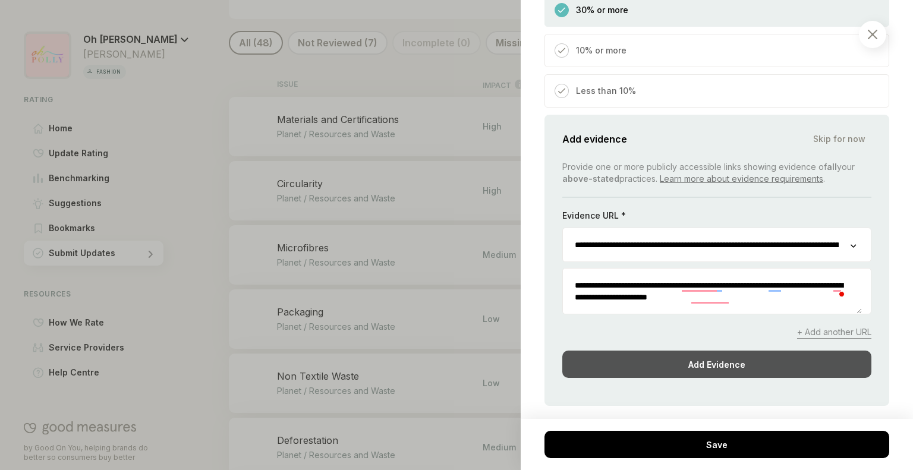
type textarea "**********"
click at [770, 378] on div "Add Evidence" at bounding box center [716, 364] width 309 height 27
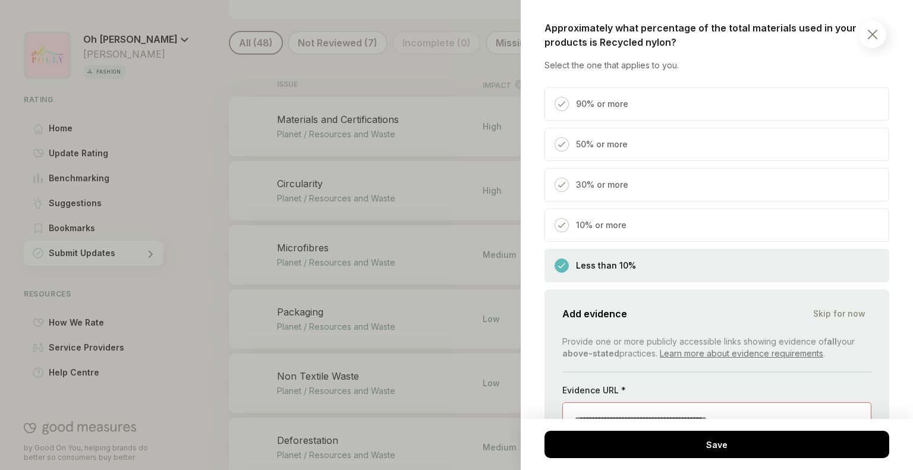
scroll to position [5983, 0]
click at [664, 241] on div "10% or more" at bounding box center [716, 223] width 345 height 33
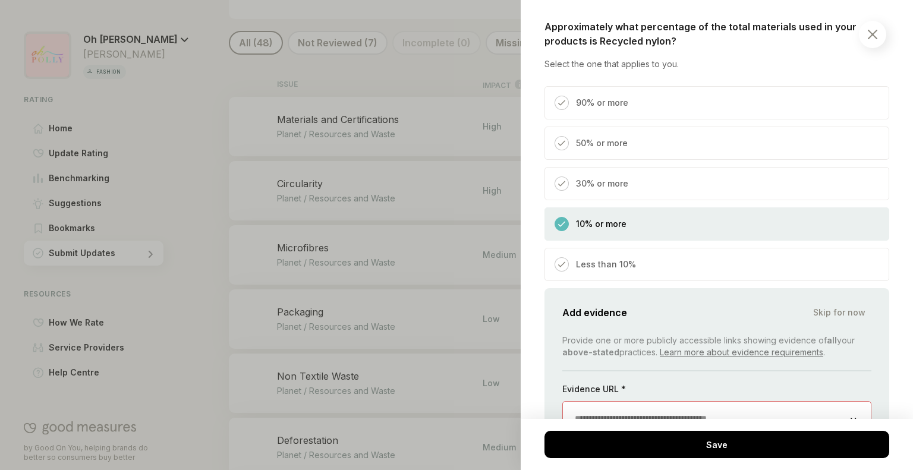
click at [653, 270] on div "Less than 10%" at bounding box center [716, 264] width 345 height 33
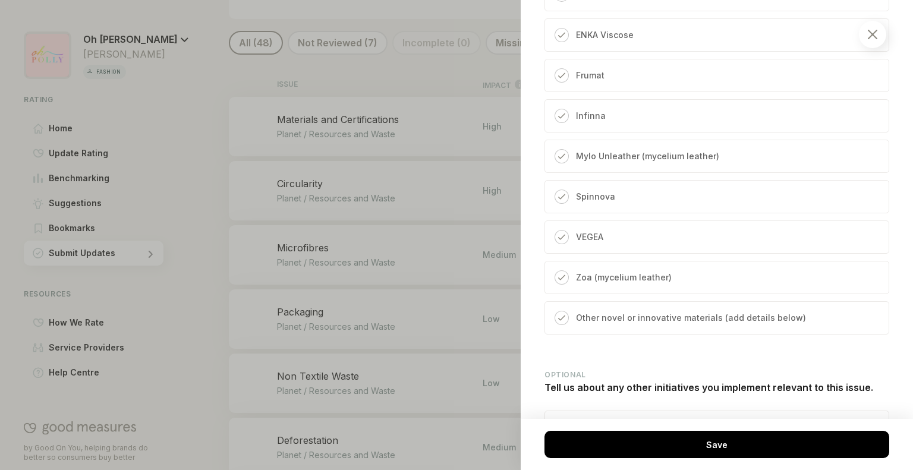
scroll to position [8291, 0]
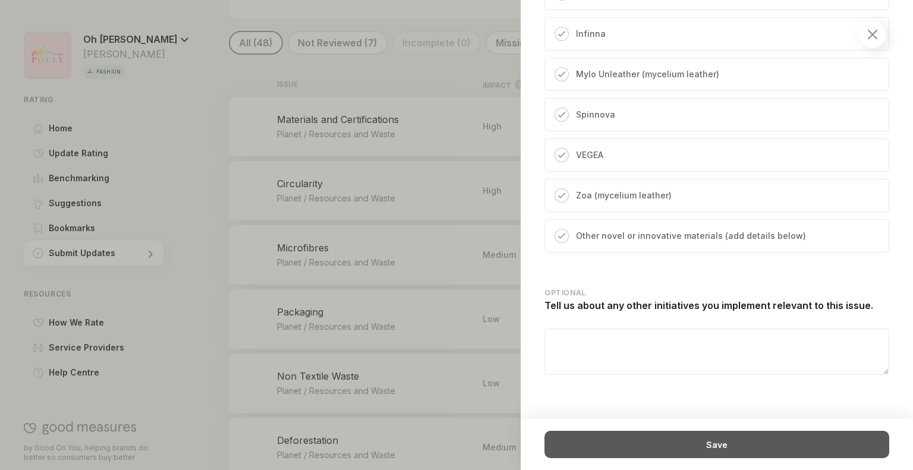
click at [635, 458] on div "Save" at bounding box center [716, 444] width 345 height 27
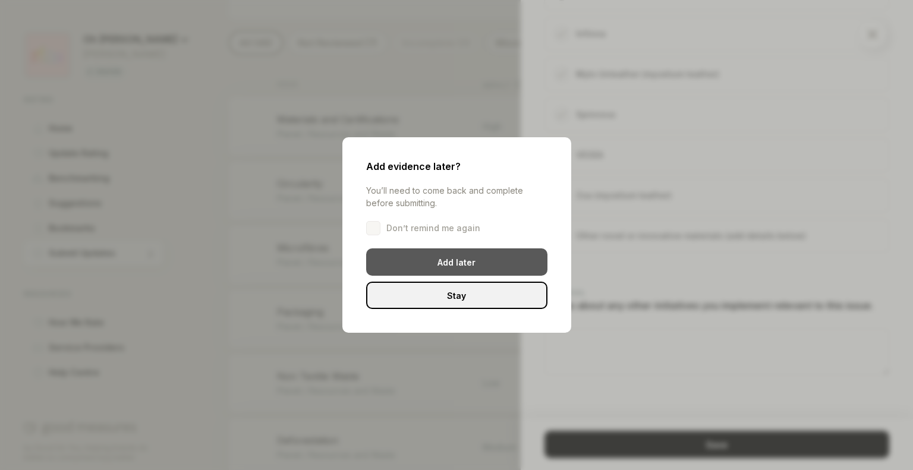
click at [483, 268] on div "Add later" at bounding box center [456, 261] width 181 height 27
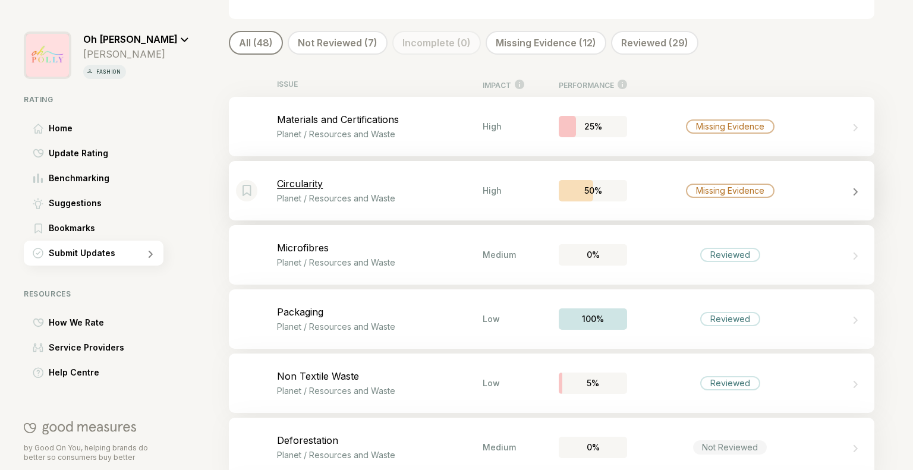
click at [497, 211] on div "Bookmark this item Circularity Planet / Resources and Waste High 50% Missing Ev…" at bounding box center [552, 190] width 646 height 59
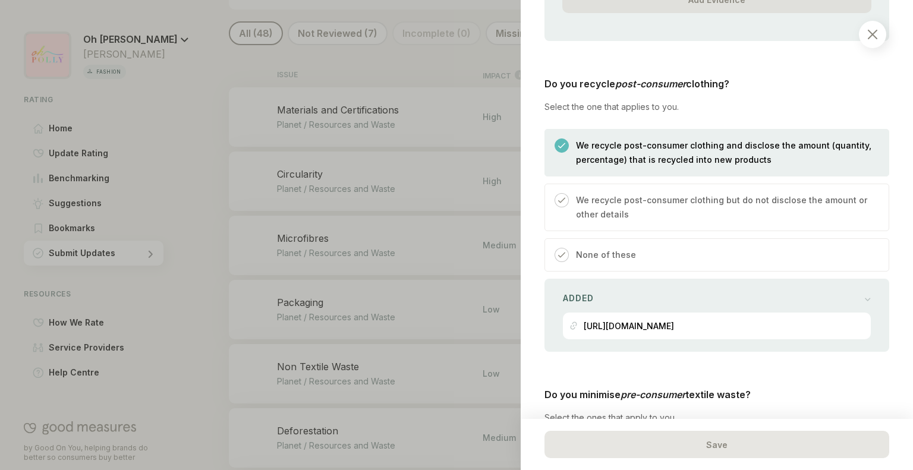
scroll to position [1339, 0]
click at [760, 199] on p "We recycle post-consumer clothing but do not disclose the amount or other detai…" at bounding box center [726, 207] width 301 height 29
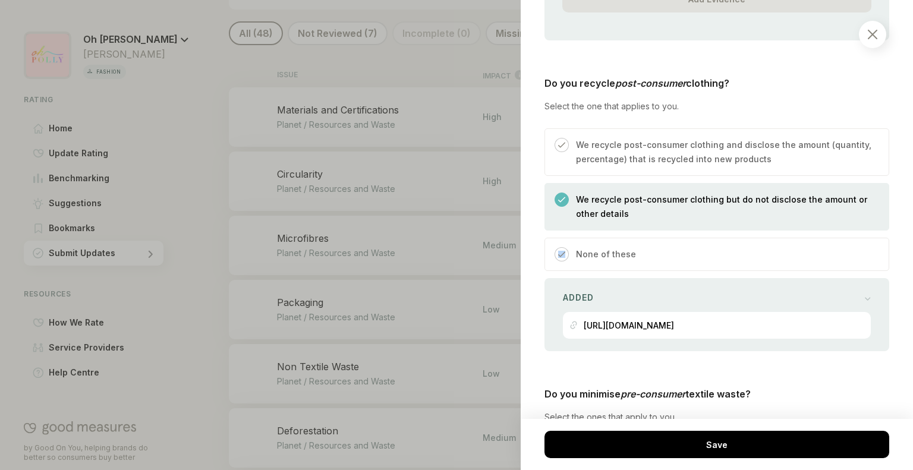
click at [760, 199] on p "We recycle post-consumer clothing but do not disclose the amount or other detai…" at bounding box center [726, 207] width 301 height 29
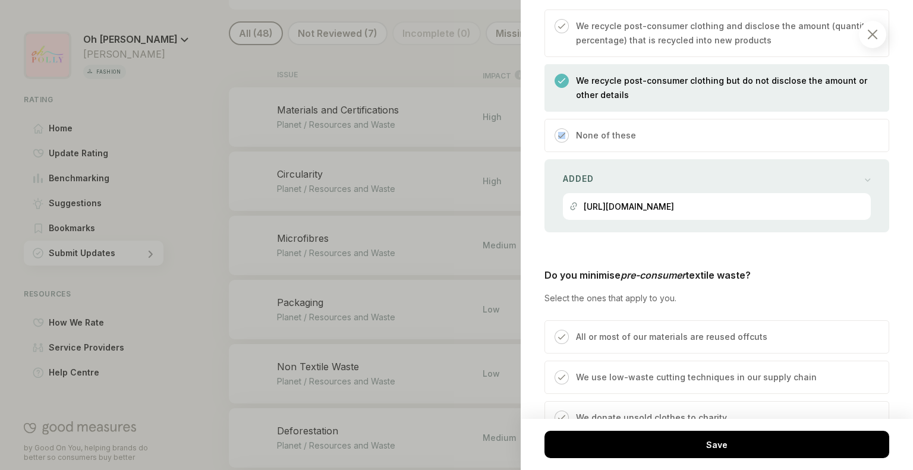
scroll to position [1457, 0]
click at [674, 197] on div "[URL][DOMAIN_NAME]" at bounding box center [629, 206] width 90 height 27
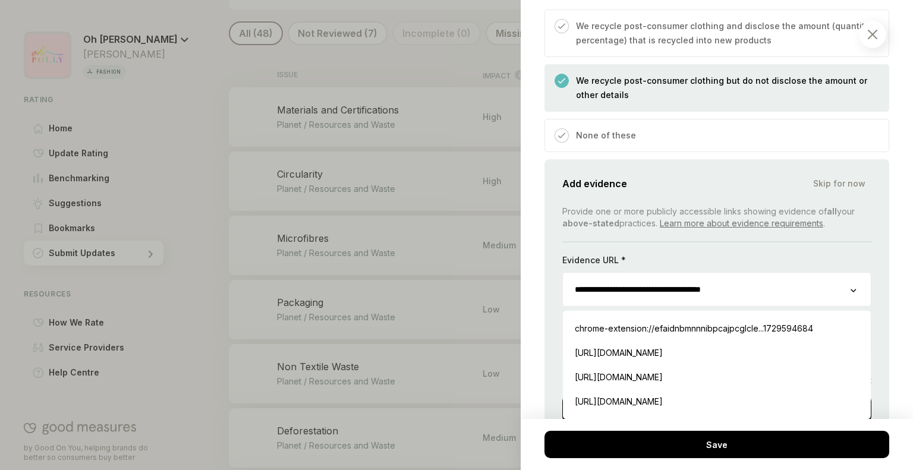
click at [684, 273] on input "**********" at bounding box center [707, 289] width 288 height 33
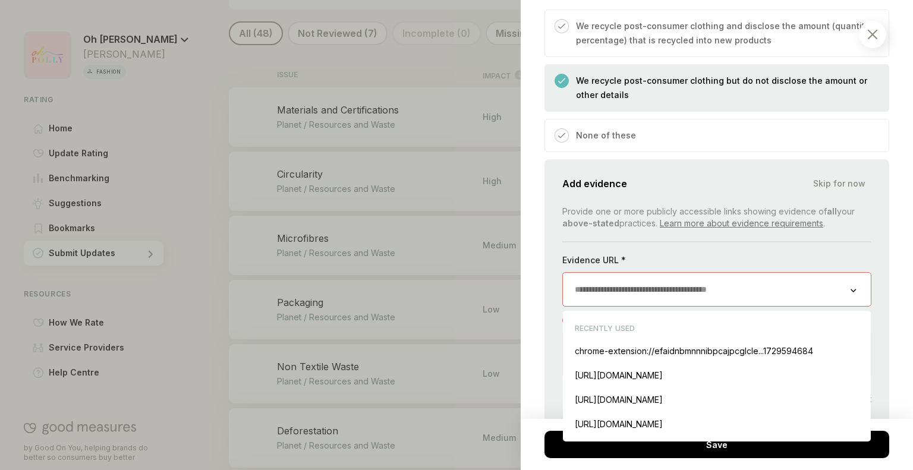
paste input "**********"
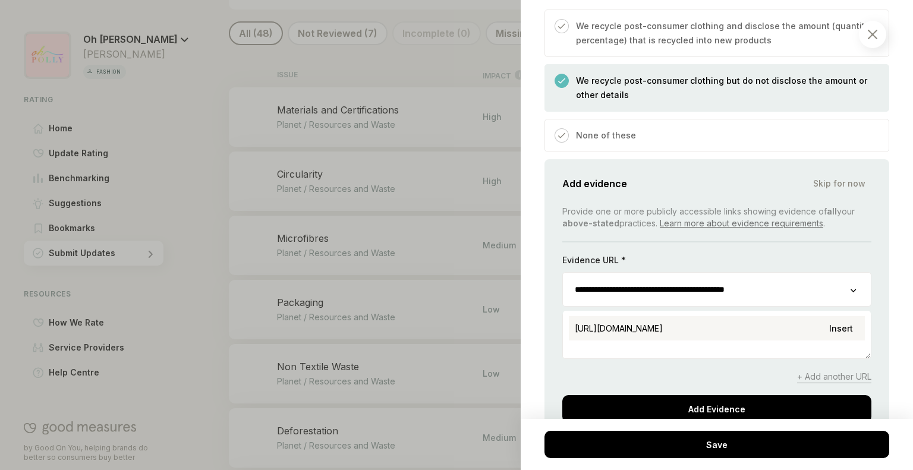
type input "**********"
click at [688, 318] on div "[URL][DOMAIN_NAME] Insert" at bounding box center [717, 328] width 296 height 24
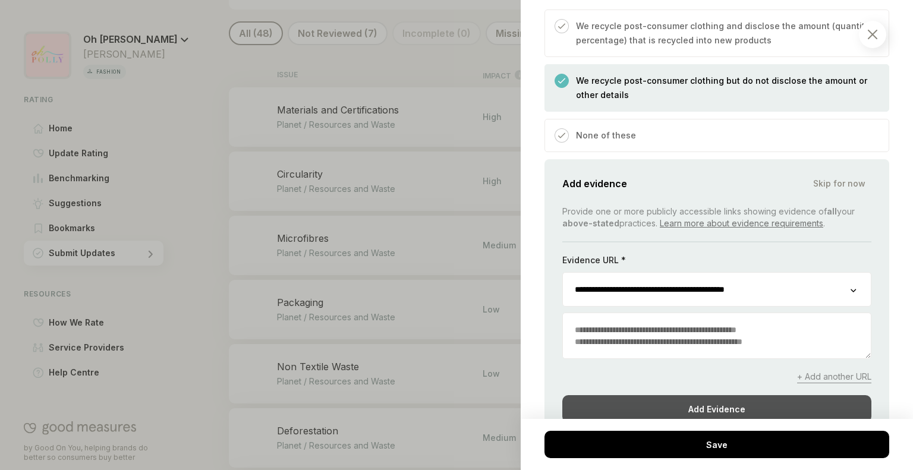
click at [688, 395] on div "Add Evidence" at bounding box center [716, 408] width 309 height 27
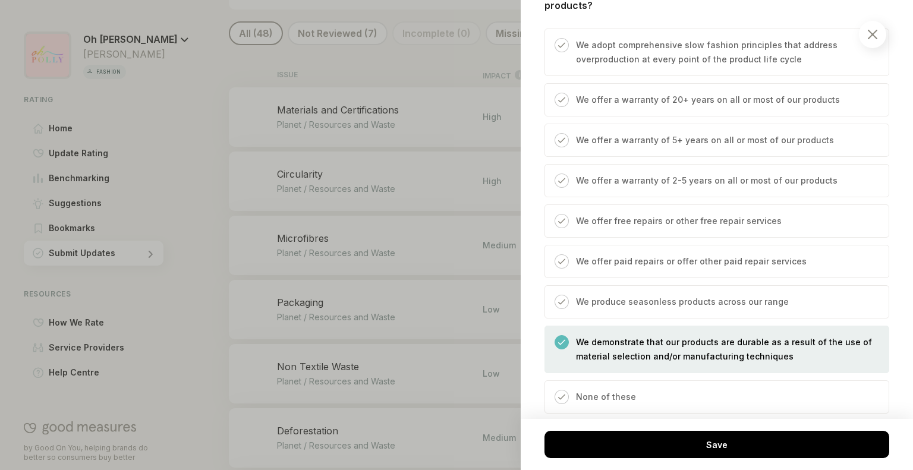
scroll to position [2470, 0]
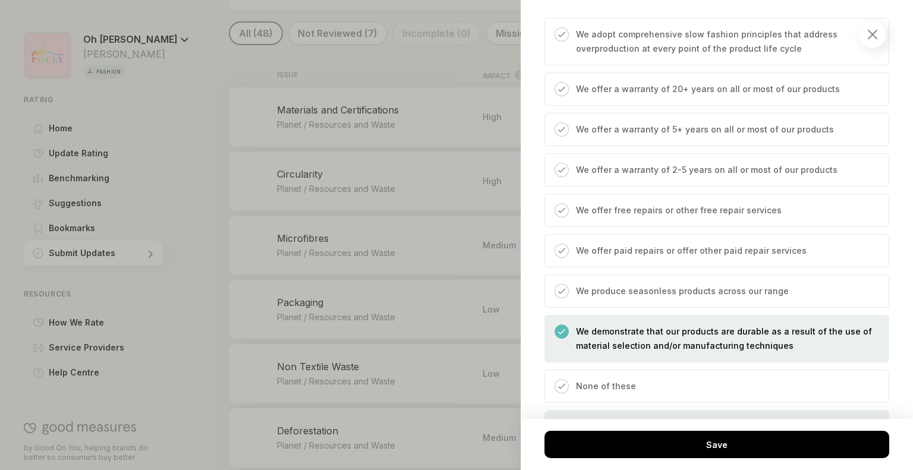
click at [714, 244] on p "We offer paid repairs or offer other paid repair services" at bounding box center [691, 251] width 231 height 14
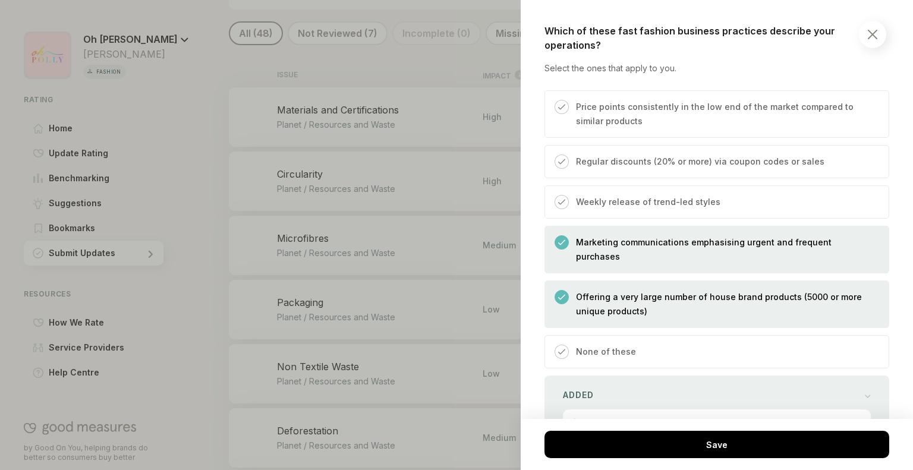
scroll to position [3488, 0]
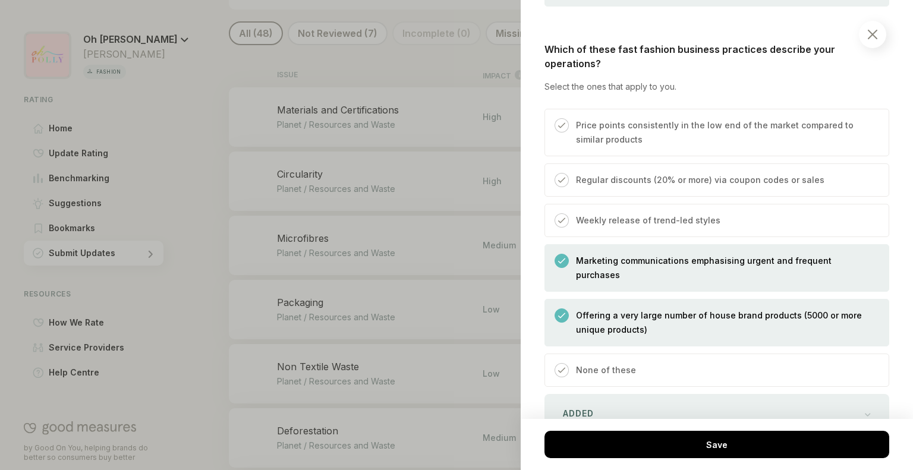
click at [668, 213] on p "Weekly release of trend-led styles" at bounding box center [648, 220] width 144 height 14
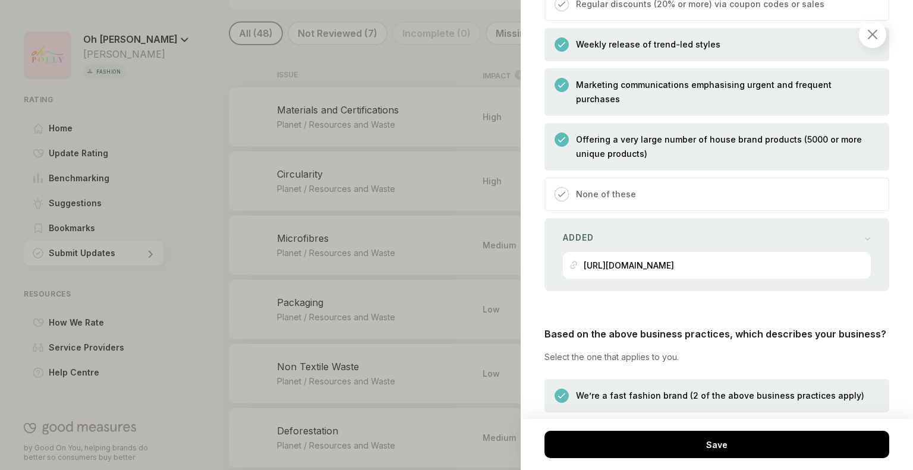
scroll to position [3614, 0]
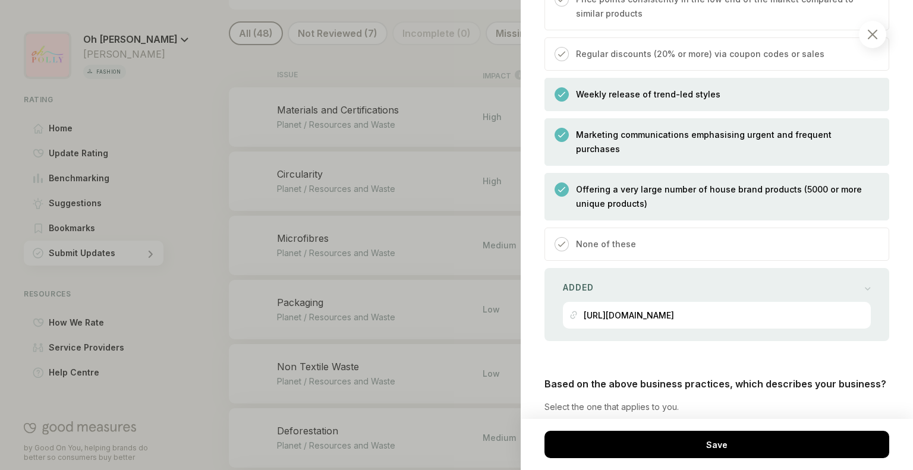
click at [716, 78] on div "Weekly release of trend-led styles" at bounding box center [716, 94] width 345 height 33
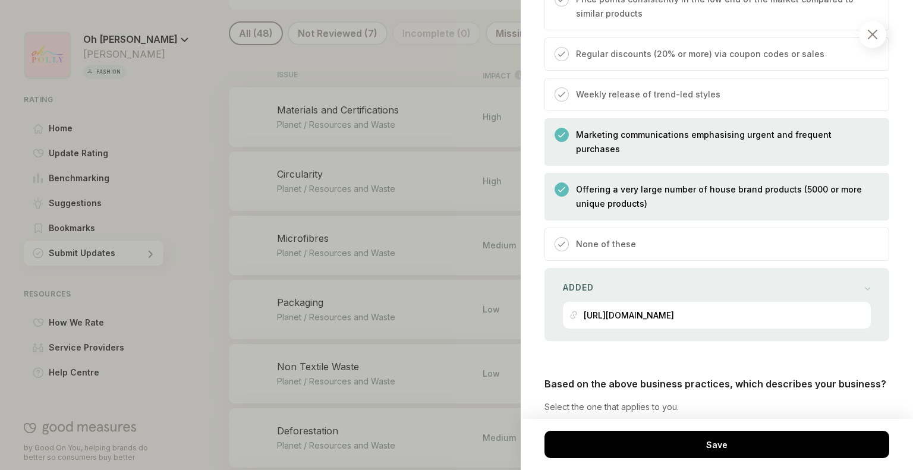
click at [716, 78] on div "Weekly release of trend-led styles" at bounding box center [716, 94] width 345 height 33
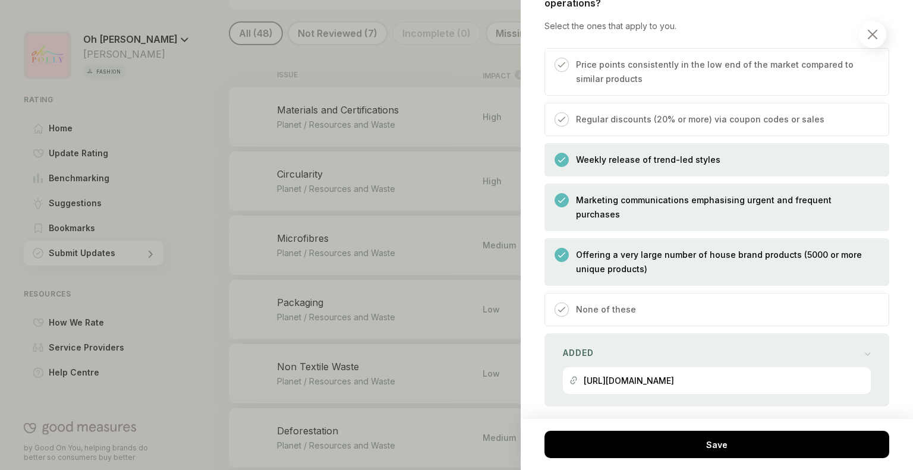
scroll to position [3537, 0]
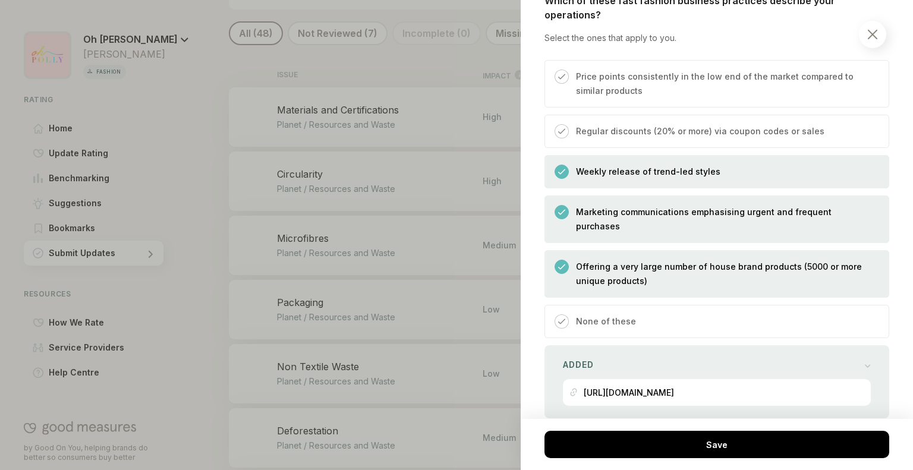
click at [663, 155] on div "Weekly release of trend-led styles" at bounding box center [716, 171] width 345 height 33
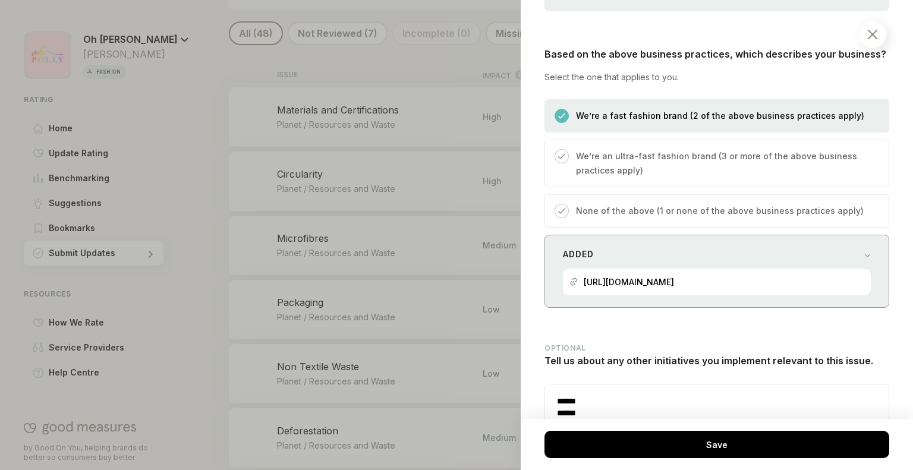
scroll to position [3965, 0]
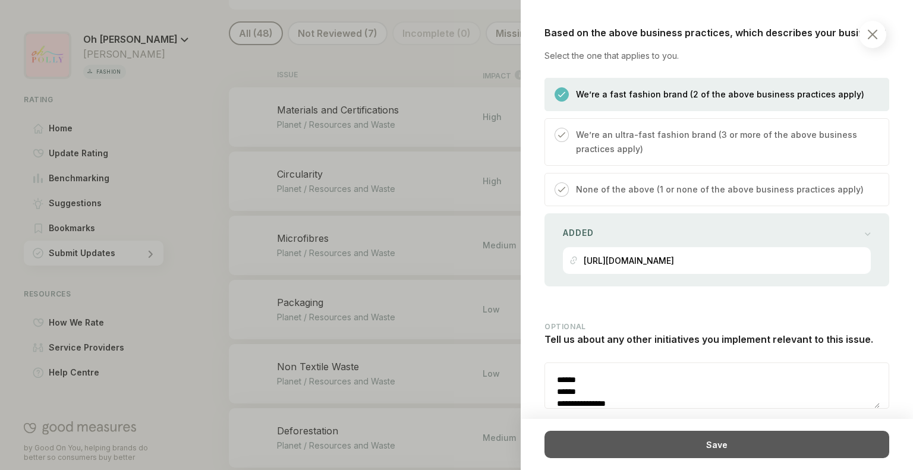
click at [635, 438] on div "Save" at bounding box center [716, 444] width 345 height 27
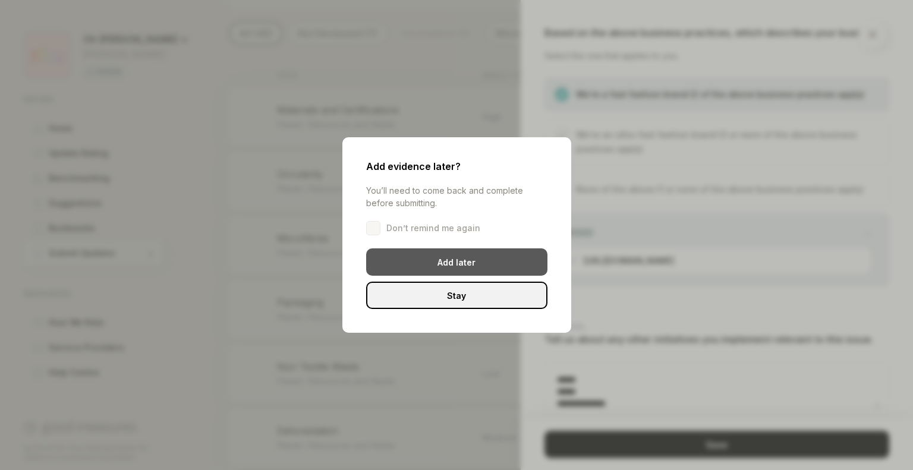
click at [482, 270] on div "Add later" at bounding box center [456, 261] width 181 height 27
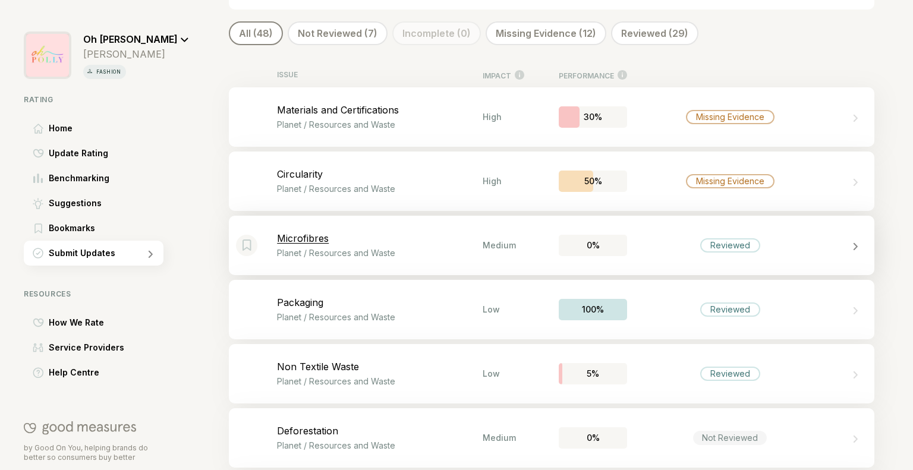
click at [565, 260] on div "Bookmark this item Microfibres Planet / Resources and Waste Medium 0% Reviewed" at bounding box center [552, 245] width 646 height 59
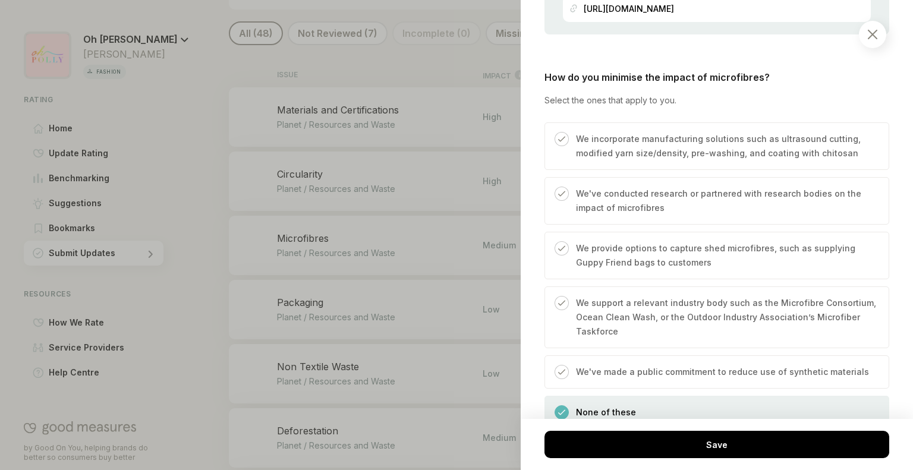
scroll to position [984, 0]
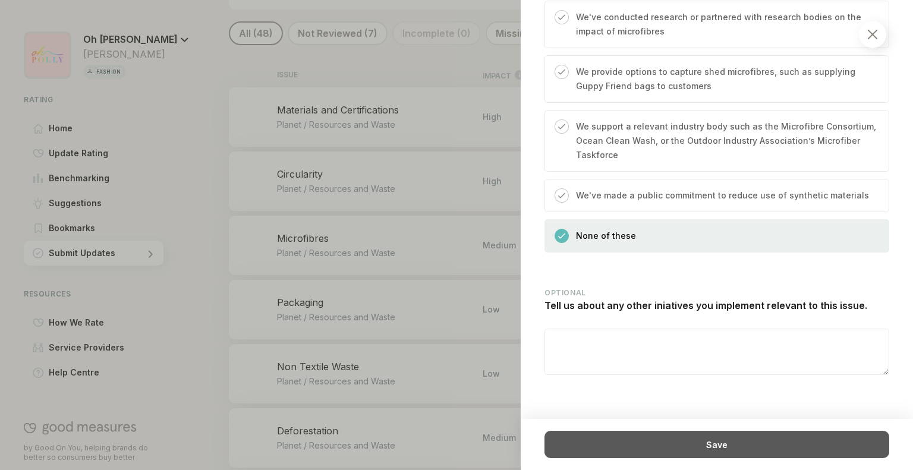
click at [670, 451] on div "Save" at bounding box center [716, 444] width 345 height 27
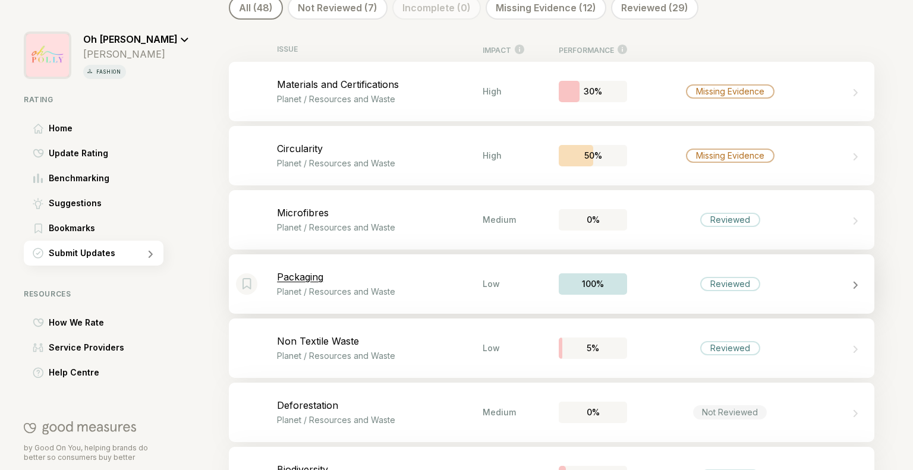
scroll to position [383, 0]
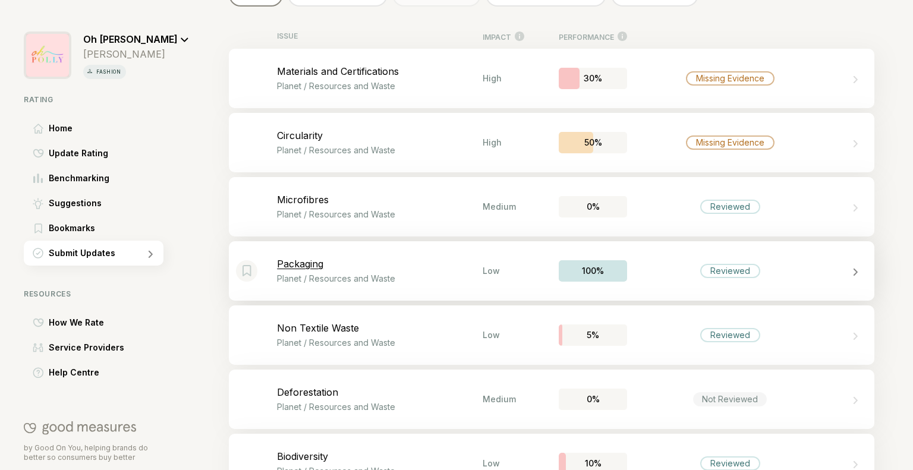
click at [361, 262] on p "Packaging" at bounding box center [380, 264] width 206 height 12
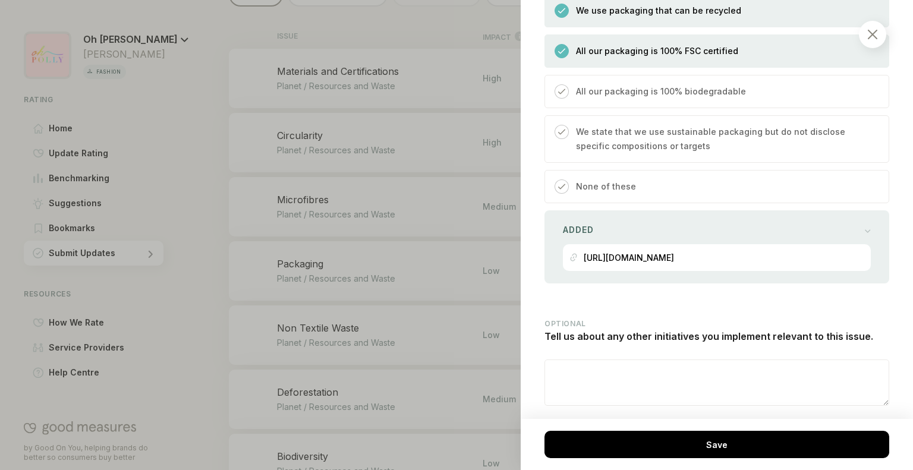
scroll to position [1135, 0]
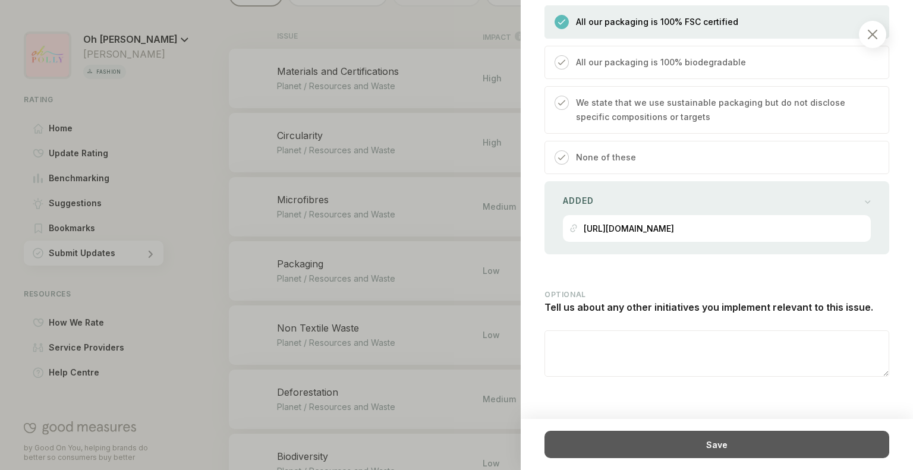
click at [717, 442] on div "Save" at bounding box center [716, 444] width 345 height 27
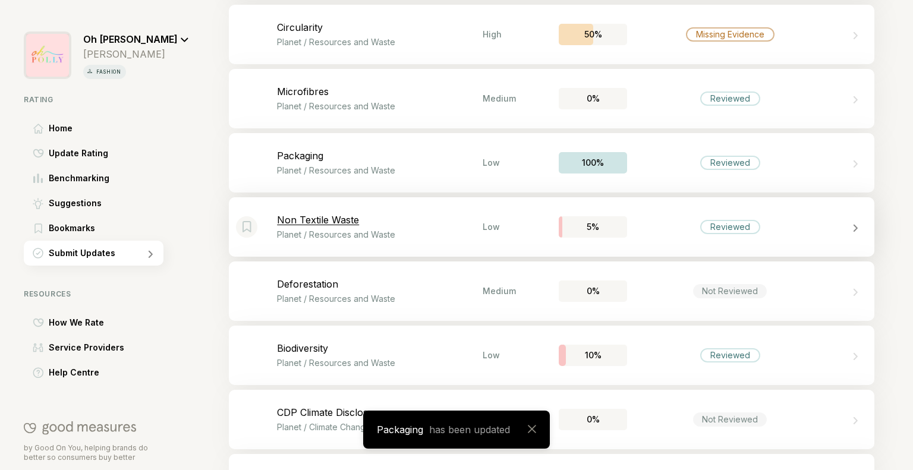
scroll to position [493, 0]
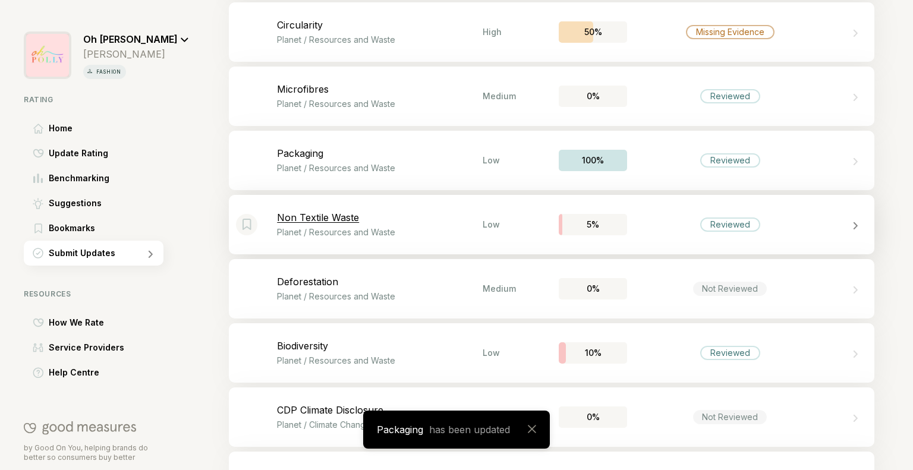
click at [317, 213] on p "Non Textile Waste" at bounding box center [380, 218] width 206 height 12
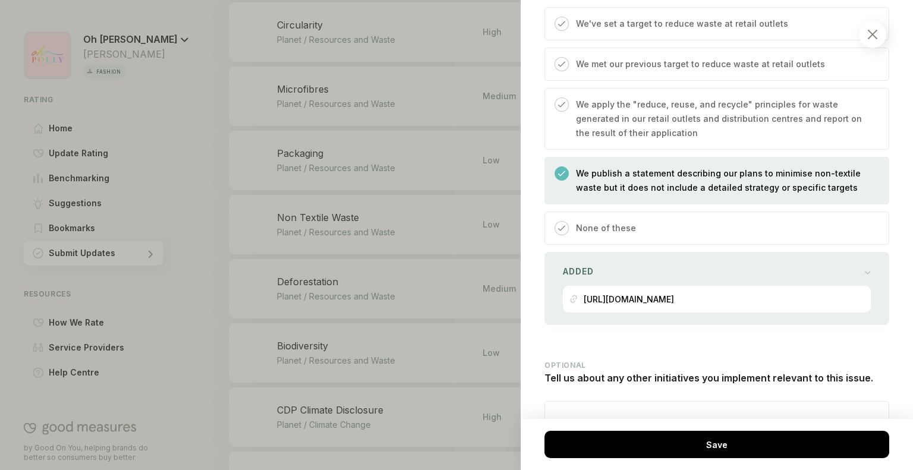
scroll to position [777, 0]
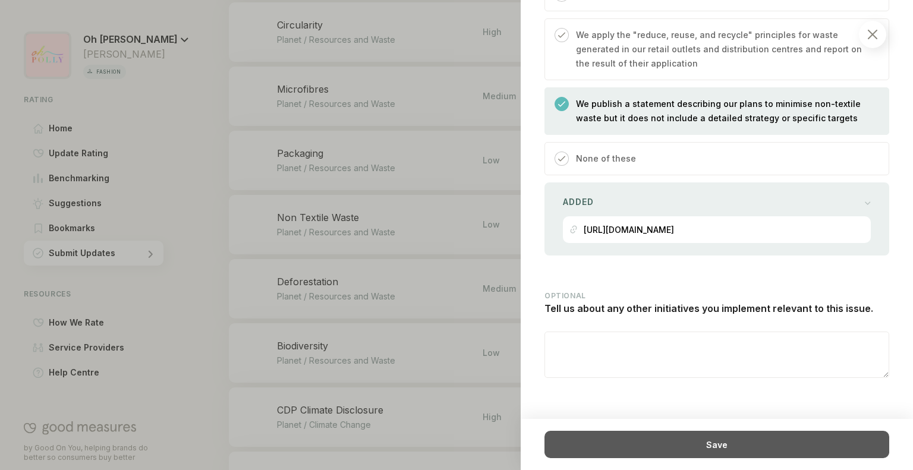
click at [669, 439] on div "Save" at bounding box center [716, 444] width 345 height 27
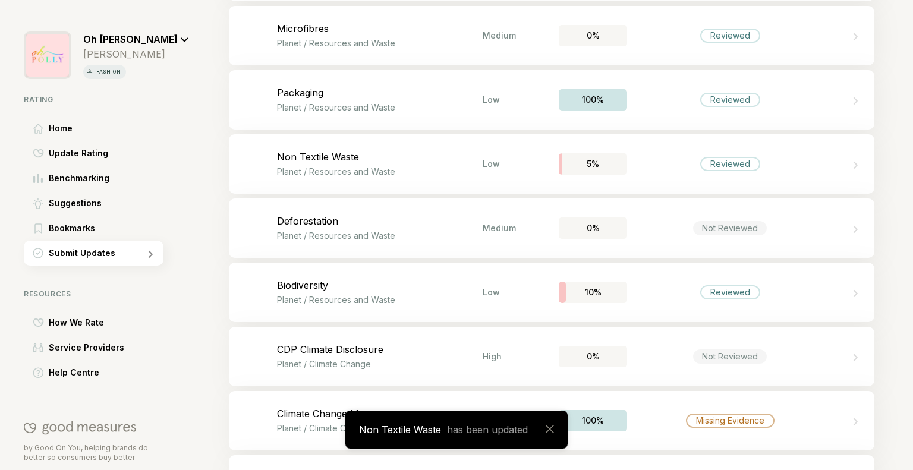
scroll to position [562, 0]
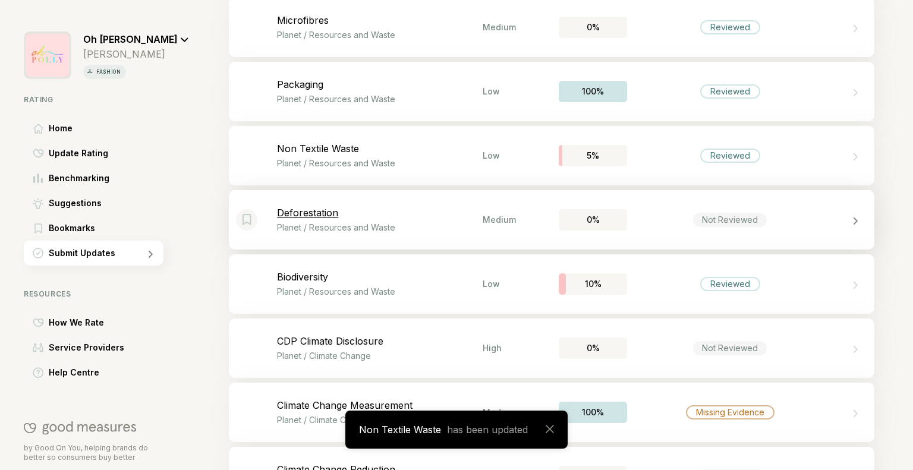
click at [437, 229] on p "Planet / Resources and Waste" at bounding box center [380, 227] width 206 height 10
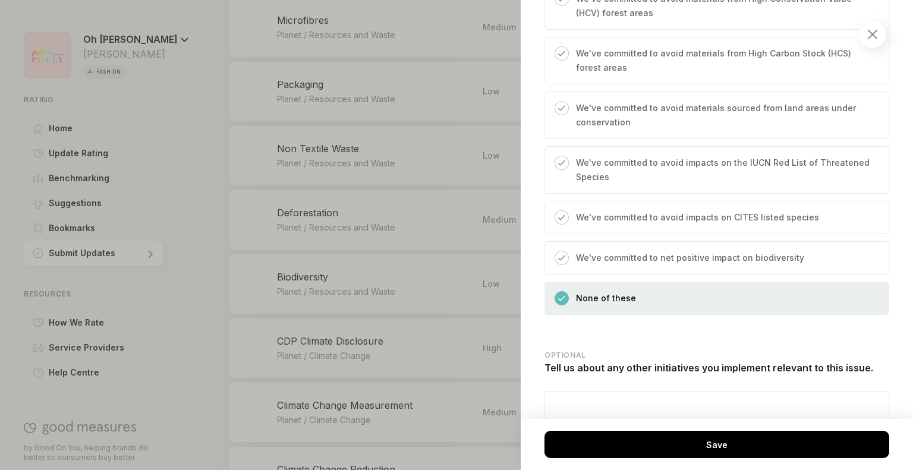
scroll to position [1503, 0]
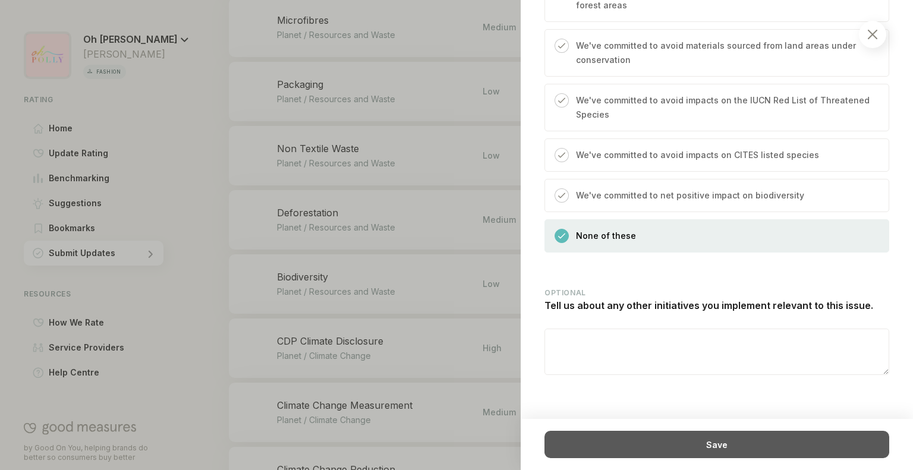
click at [668, 433] on div "Save" at bounding box center [716, 444] width 345 height 27
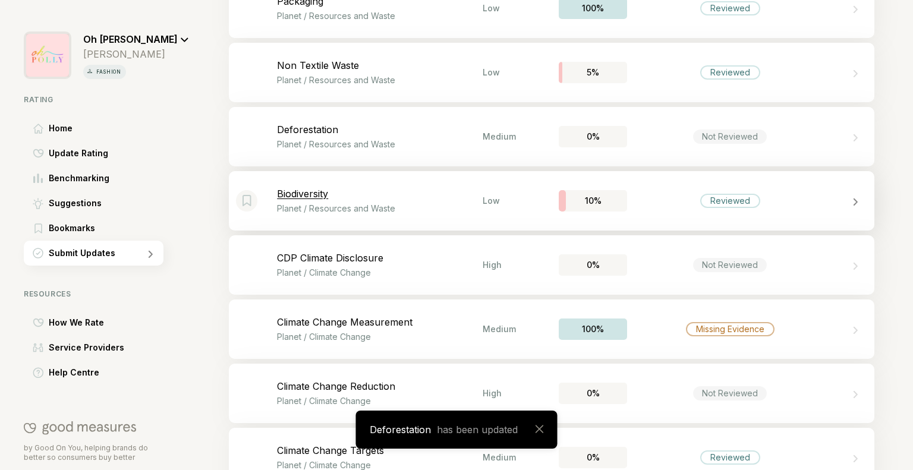
scroll to position [650, 0]
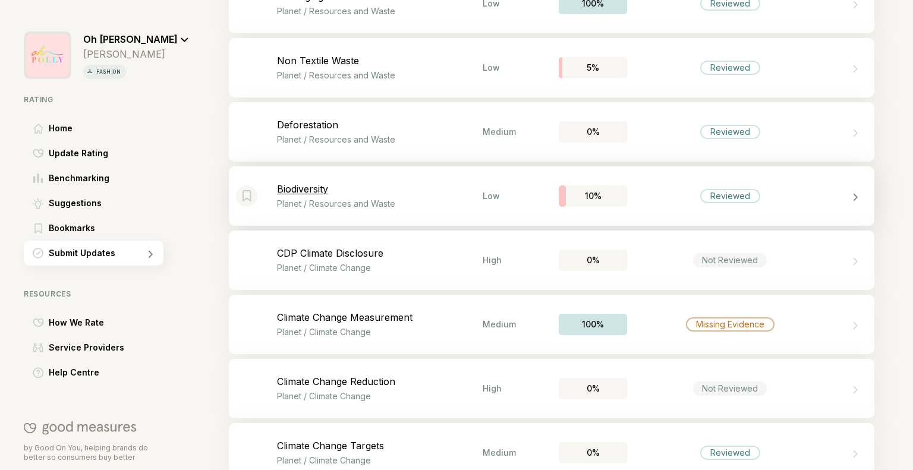
drag, startPoint x: 701, startPoint y: 195, endPoint x: 640, endPoint y: 204, distance: 62.5
click at [640, 204] on div "Bookmark this item Biodiversity Planet / Resources and Waste Low 10% Reviewed" at bounding box center [552, 195] width 646 height 59
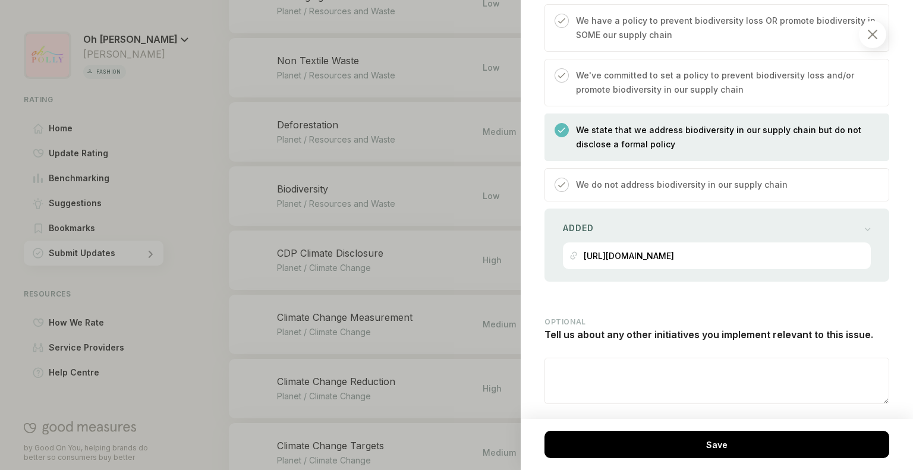
scroll to position [630, 0]
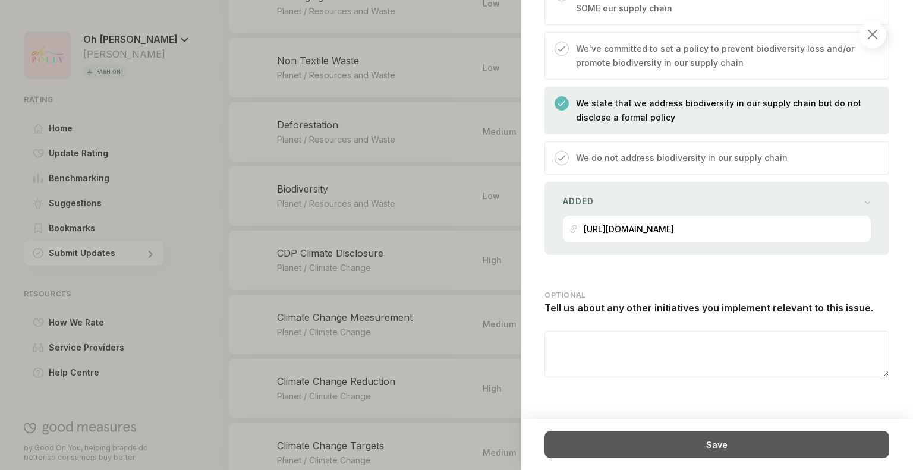
click at [645, 439] on div "Save" at bounding box center [716, 444] width 345 height 27
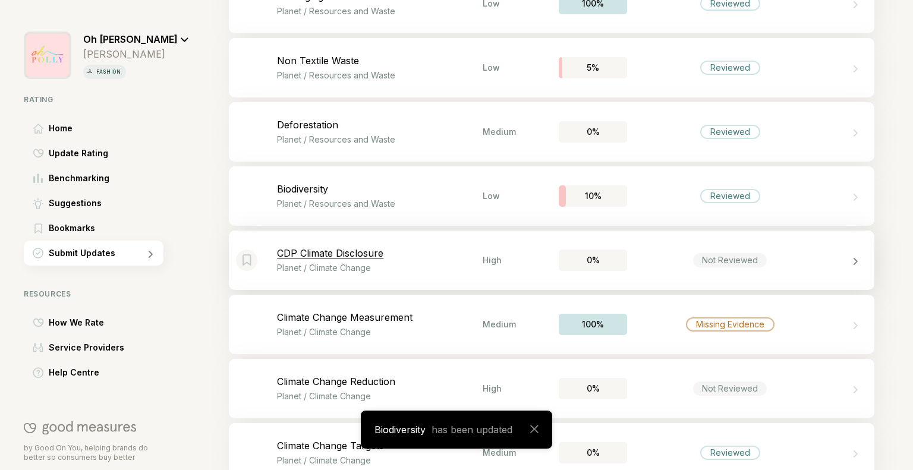
drag, startPoint x: 433, startPoint y: 285, endPoint x: 389, endPoint y: 277, distance: 44.8
click at [389, 277] on div "Bookmark this item CDP Climate Disclosure Planet / Climate Change High 0% Not R…" at bounding box center [552, 260] width 646 height 59
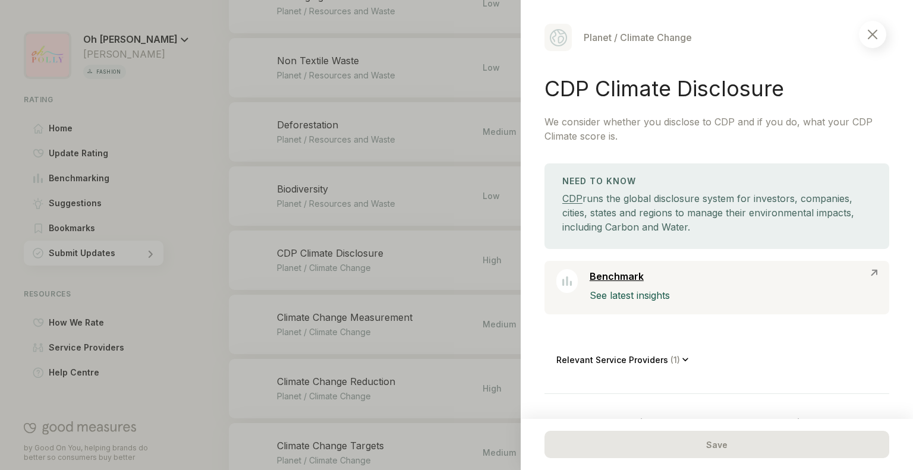
scroll to position [118, 0]
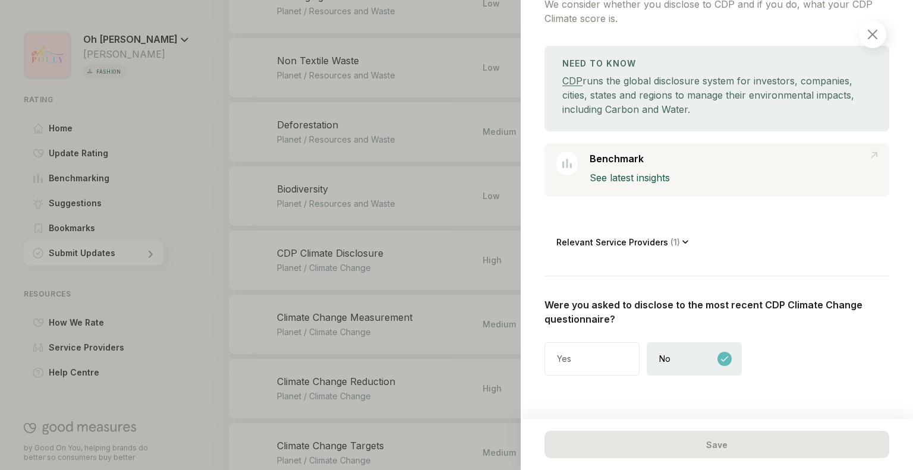
click at [713, 360] on div "No" at bounding box center [694, 358] width 95 height 33
click at [682, 243] on icon at bounding box center [685, 242] width 7 height 4
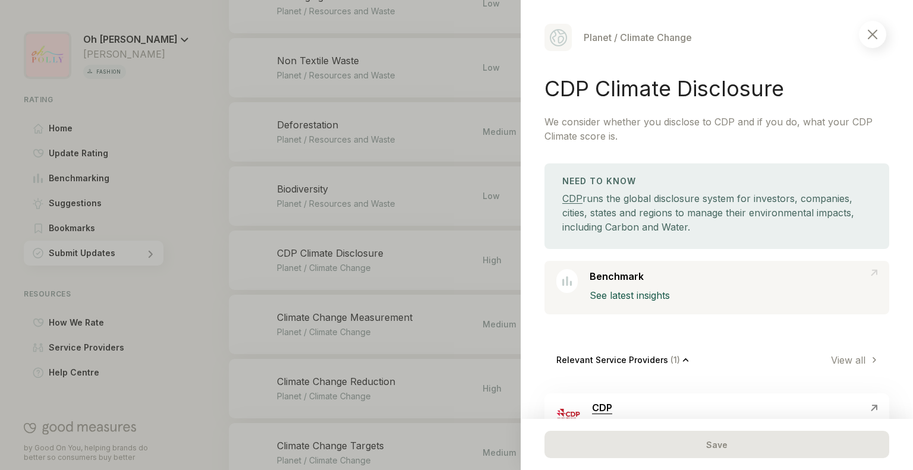
scroll to position [194, 0]
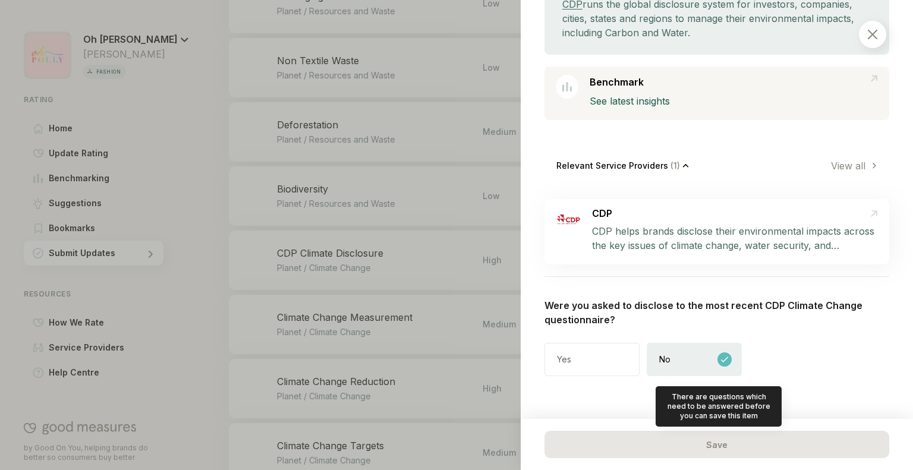
click at [673, 449] on div "Save" at bounding box center [716, 444] width 345 height 27
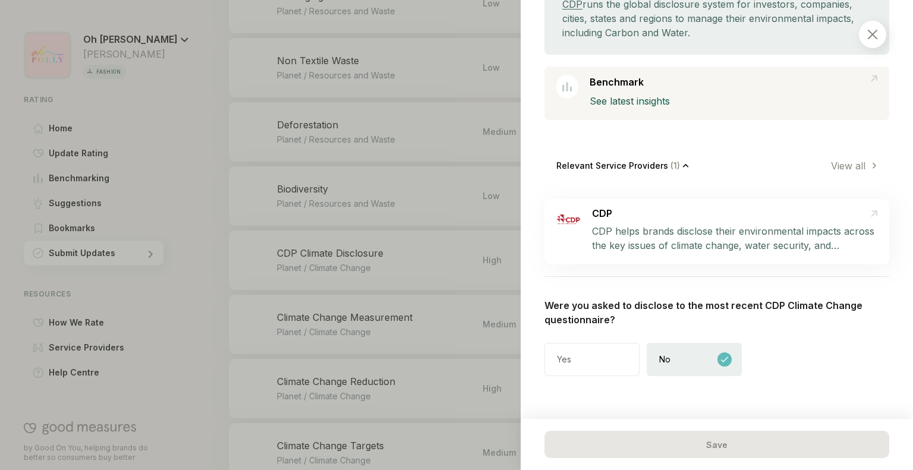
click at [845, 164] on link "View all" at bounding box center [851, 166] width 40 height 12
click at [879, 37] on div at bounding box center [872, 34] width 27 height 27
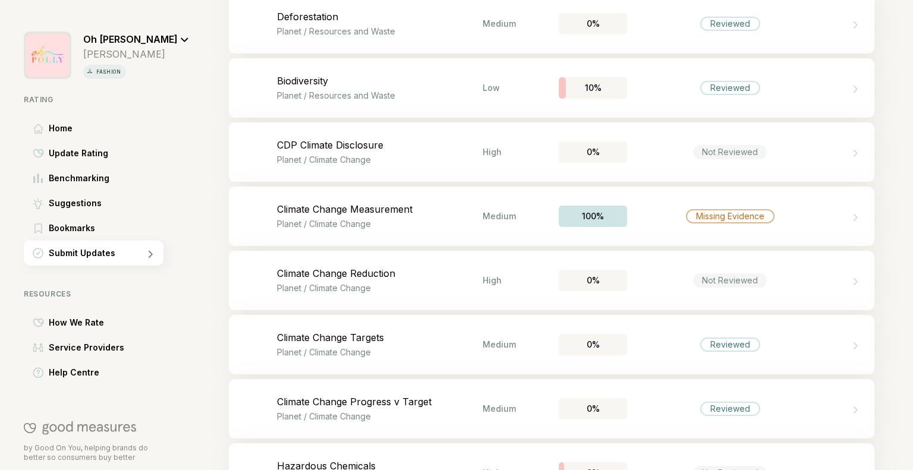
scroll to position [767, 0]
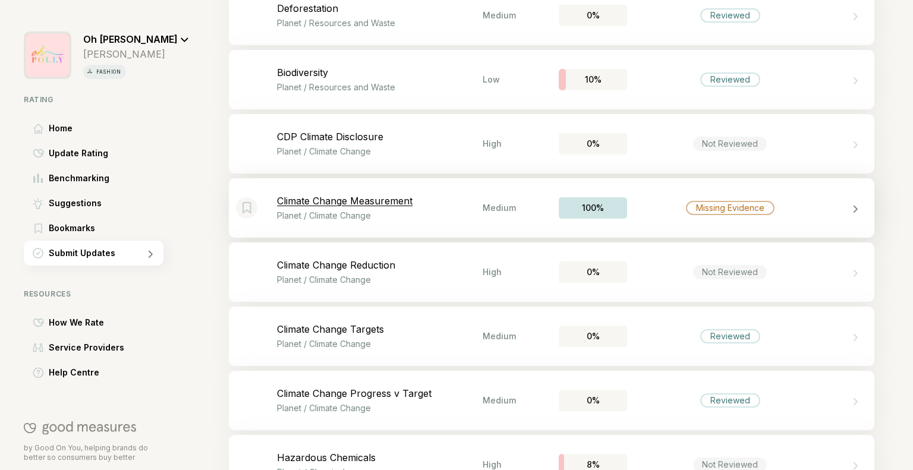
click at [400, 197] on p "Climate Change Measurement" at bounding box center [380, 201] width 206 height 12
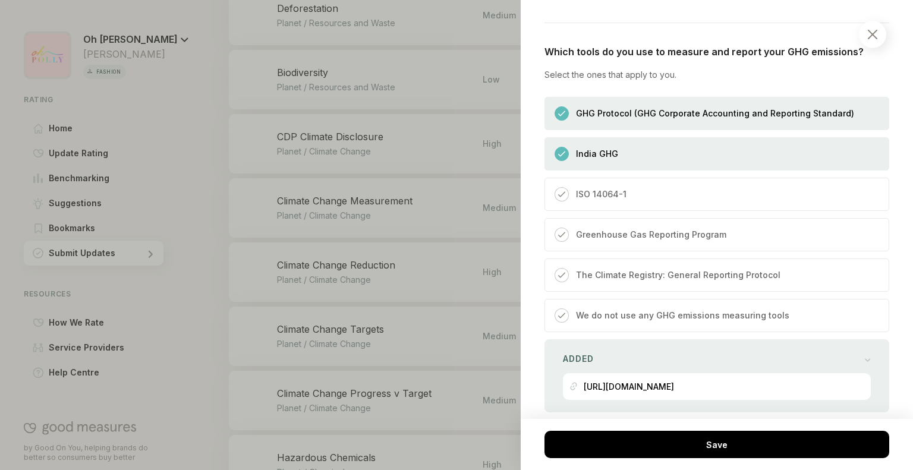
scroll to position [353, 0]
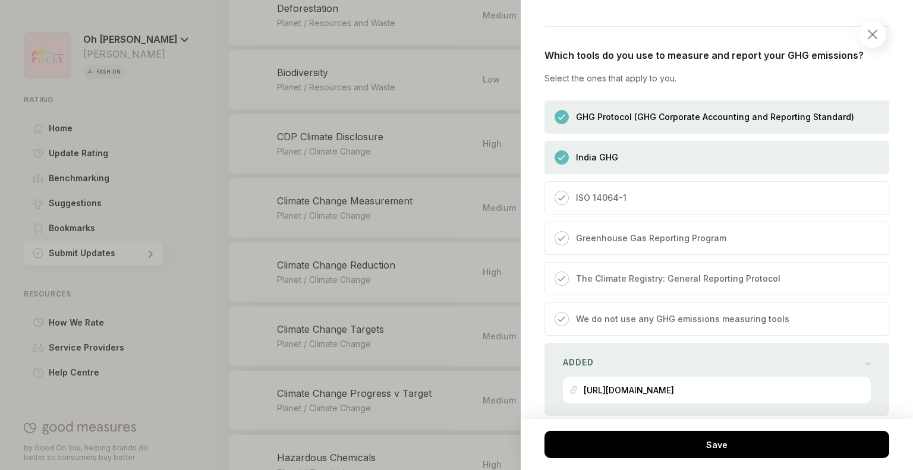
click at [691, 174] on div "India GHG" at bounding box center [716, 157] width 345 height 33
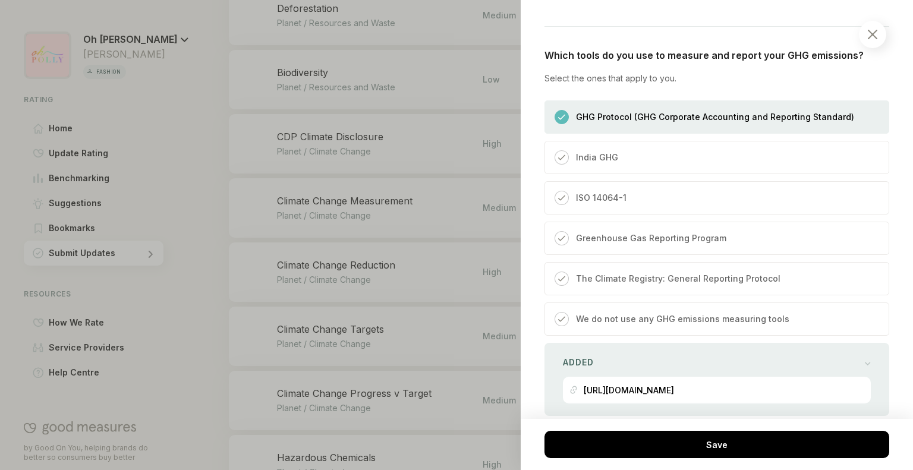
click at [664, 215] on div "ISO 14064-1" at bounding box center [716, 197] width 345 height 33
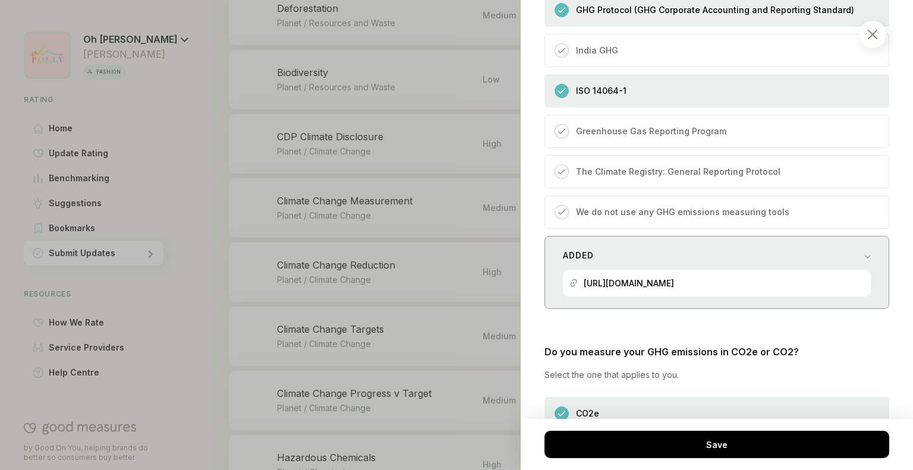
scroll to position [461, 0]
click at [654, 285] on div "[URL][DOMAIN_NAME]" at bounding box center [629, 282] width 90 height 27
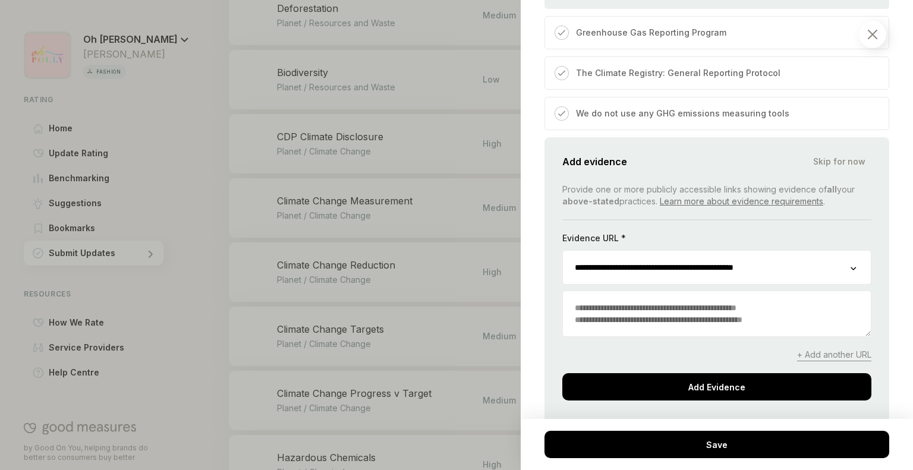
scroll to position [561, 0]
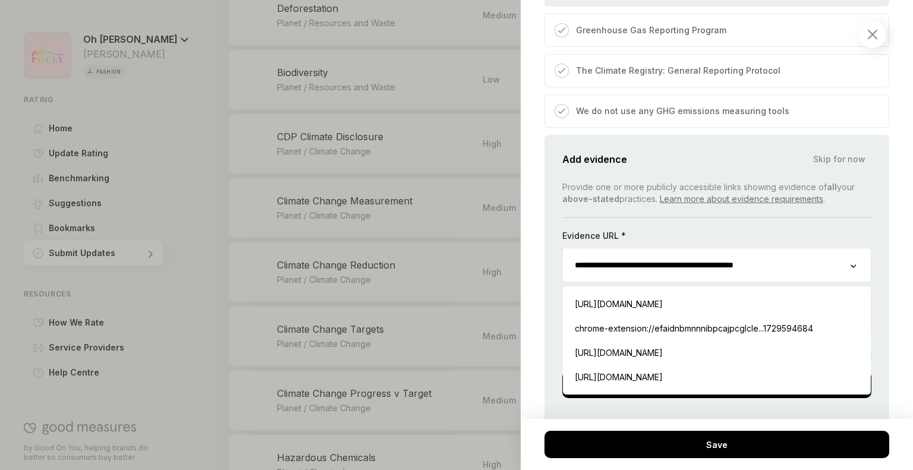
click at [648, 280] on input "**********" at bounding box center [707, 264] width 288 height 33
